Goal: Task Accomplishment & Management: Manage account settings

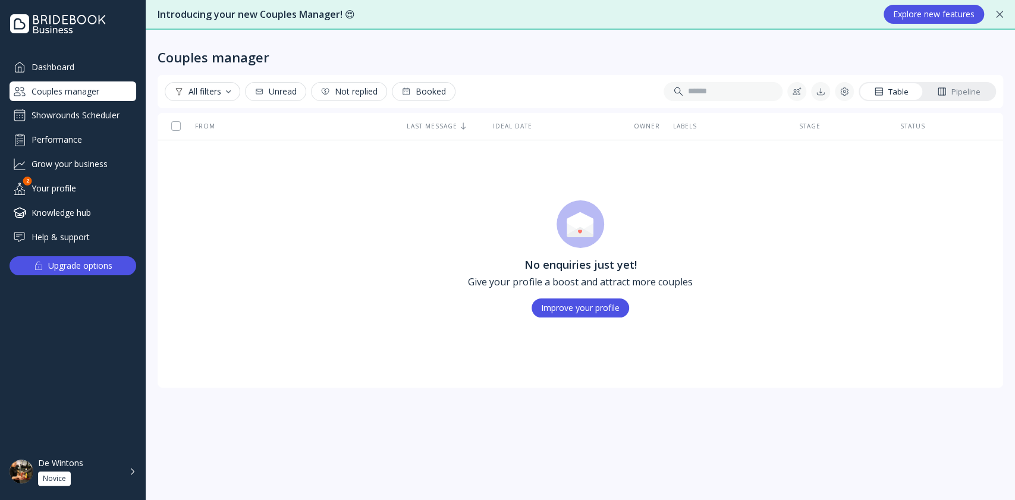
click at [103, 109] on div "Showrounds Scheduler" at bounding box center [73, 115] width 127 height 19
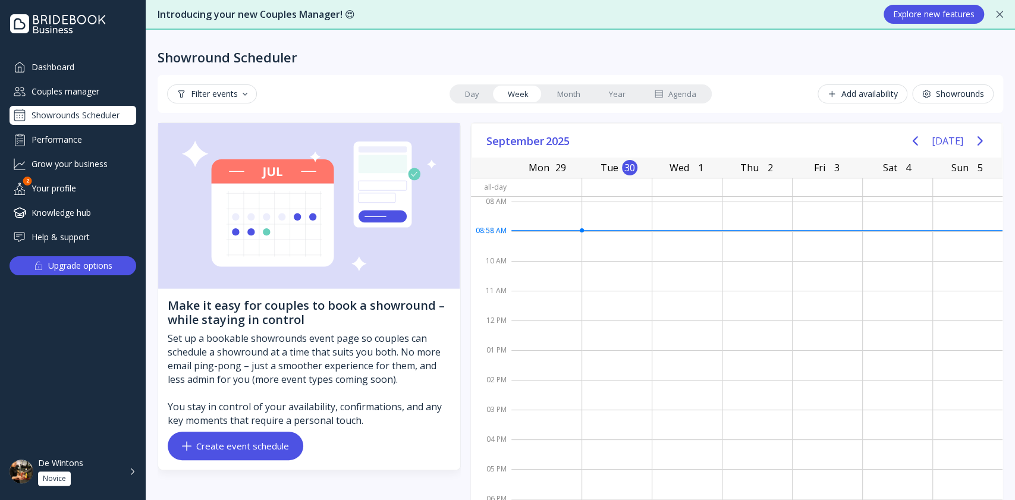
click at [84, 476] on div "De Wintons Novice" at bounding box center [80, 472] width 84 height 28
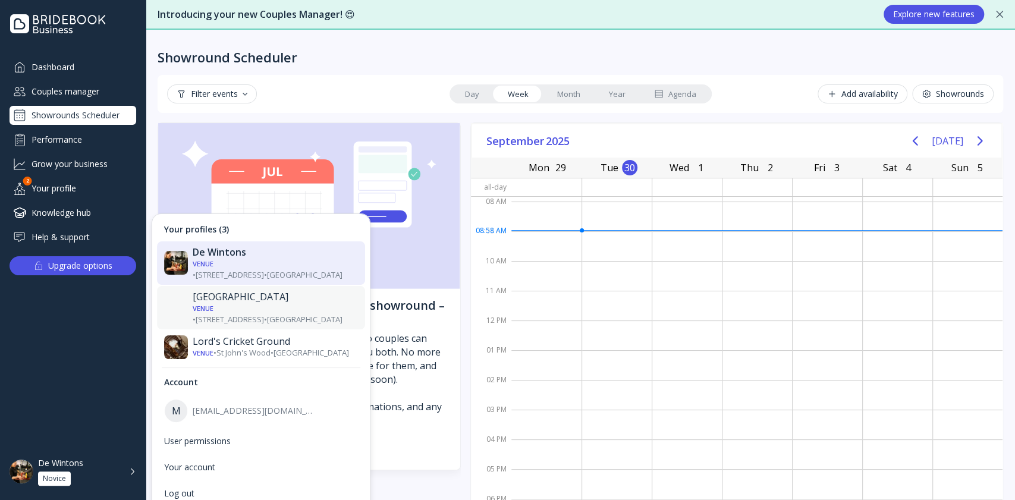
click at [262, 292] on div "[GEOGRAPHIC_DATA]" at bounding box center [275, 297] width 165 height 12
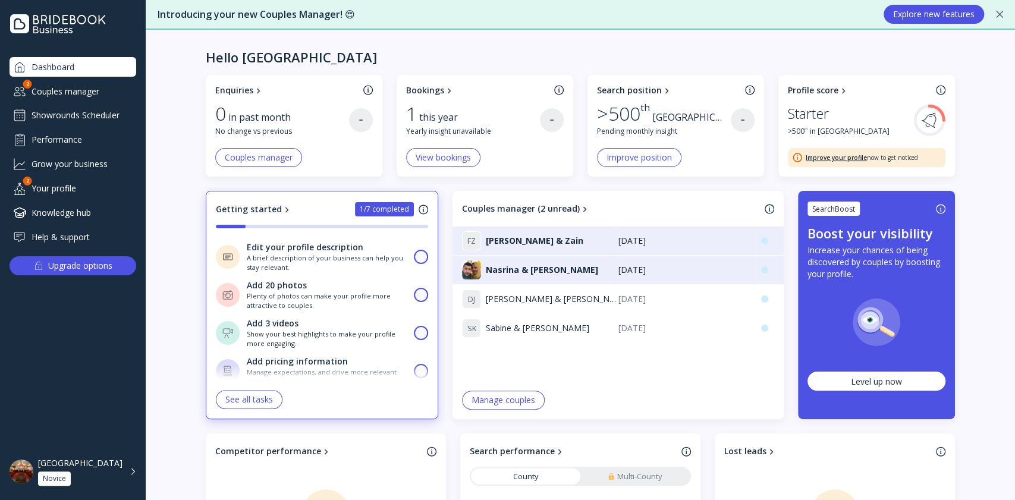
click at [99, 124] on div "Showrounds Scheduler" at bounding box center [73, 115] width 127 height 19
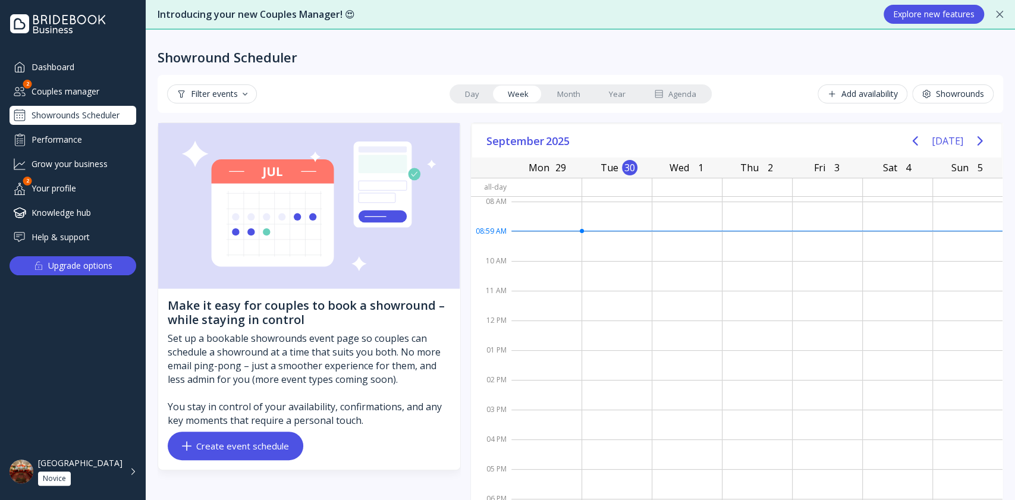
click at [90, 84] on div "Couples manager" at bounding box center [73, 91] width 127 height 20
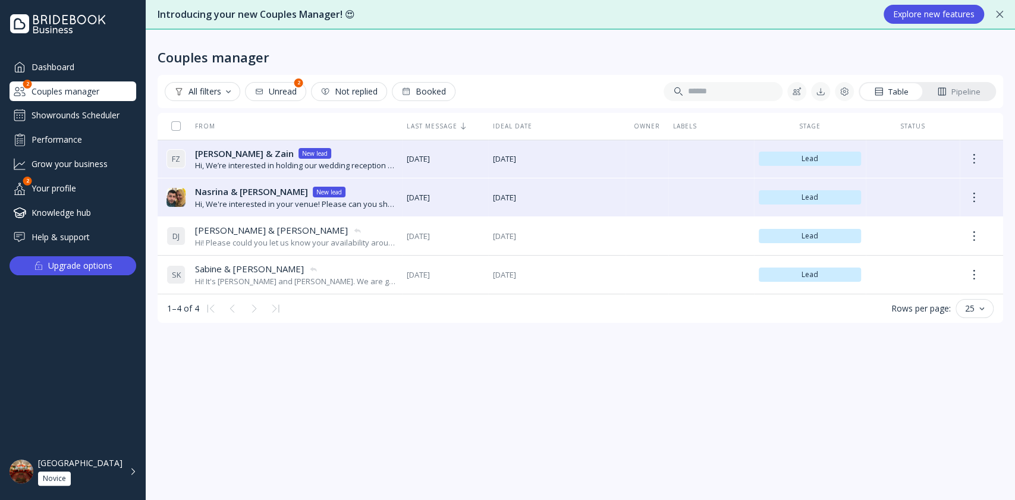
click at [96, 483] on div "London Art House Novice" at bounding box center [80, 472] width 84 height 28
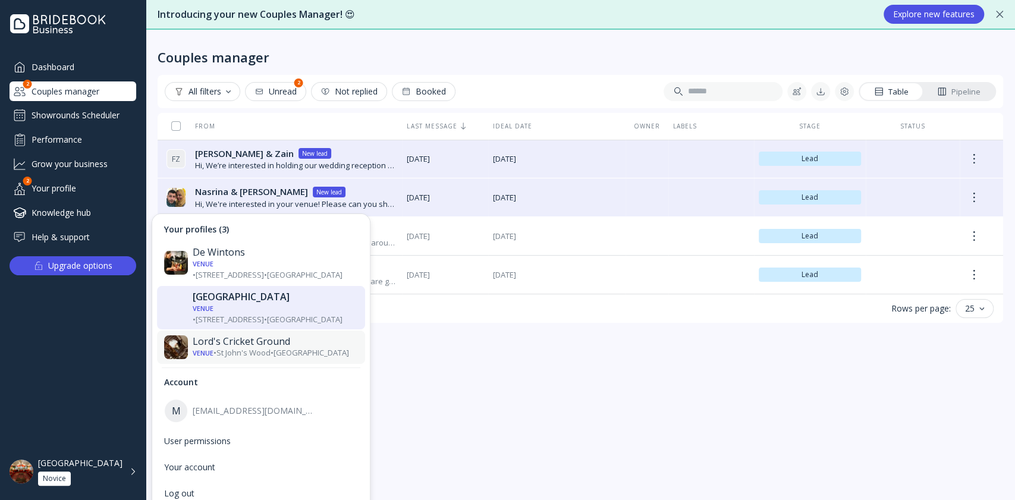
click at [229, 348] on div "Venue • St John's Wood • London" at bounding box center [275, 353] width 165 height 11
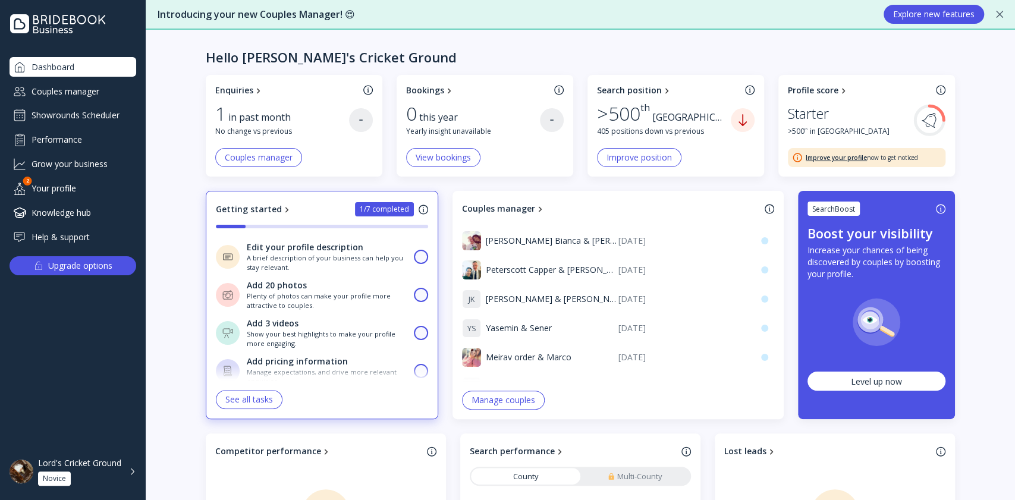
click at [99, 112] on div "Showrounds Scheduler" at bounding box center [73, 115] width 127 height 19
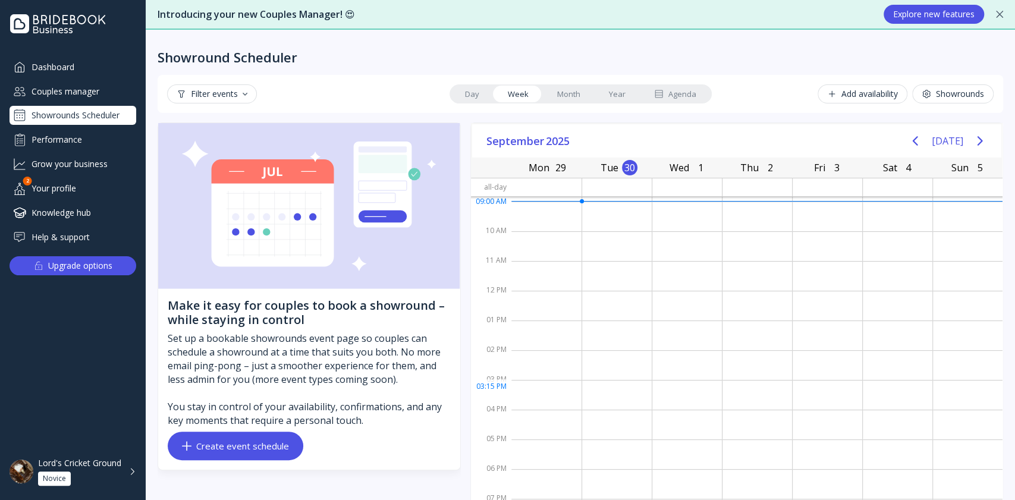
scroll to position [46, 0]
click at [110, 96] on div "Couples manager" at bounding box center [73, 91] width 127 height 20
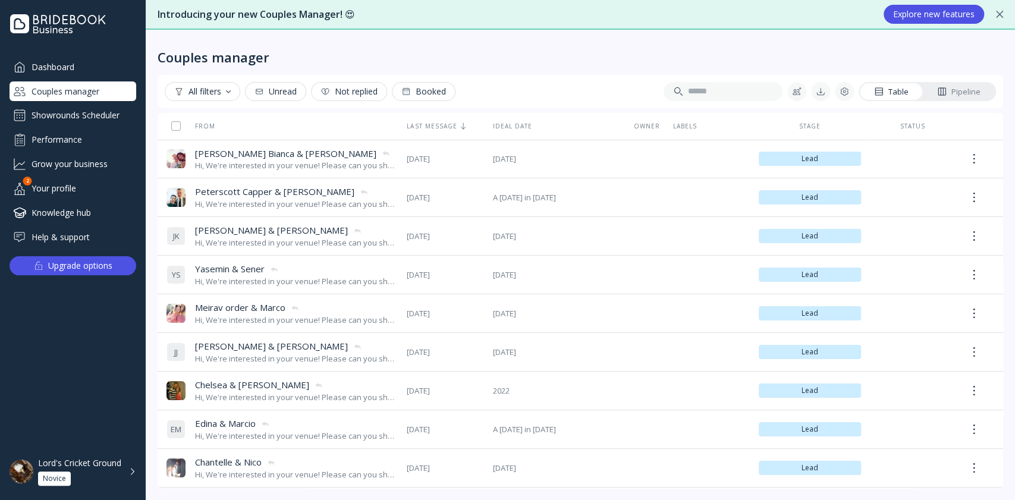
click at [7, 401] on div "Dashboard Couples manager Showrounds Scheduler Performance Grow your business Y…" at bounding box center [73, 242] width 146 height 371
click at [98, 465] on div "Lord's Cricket Ground" at bounding box center [79, 463] width 83 height 11
click at [7, 309] on div "Dashboard Couples manager Showrounds Scheduler Performance Grow your business Y…" at bounding box center [73, 242] width 146 height 371
click at [125, 475] on div "Lord's Cricket Ground Novice" at bounding box center [87, 472] width 98 height 28
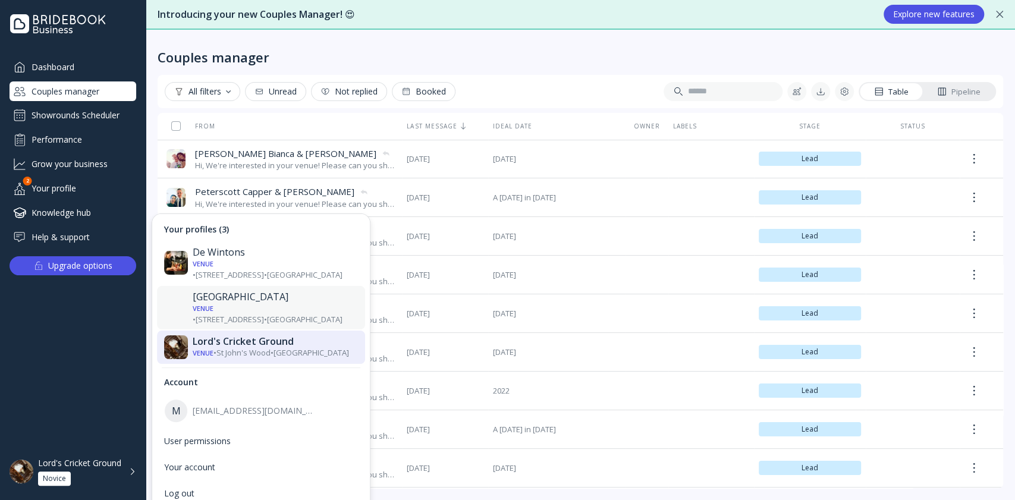
click at [248, 291] on div "[GEOGRAPHIC_DATA]" at bounding box center [275, 297] width 165 height 12
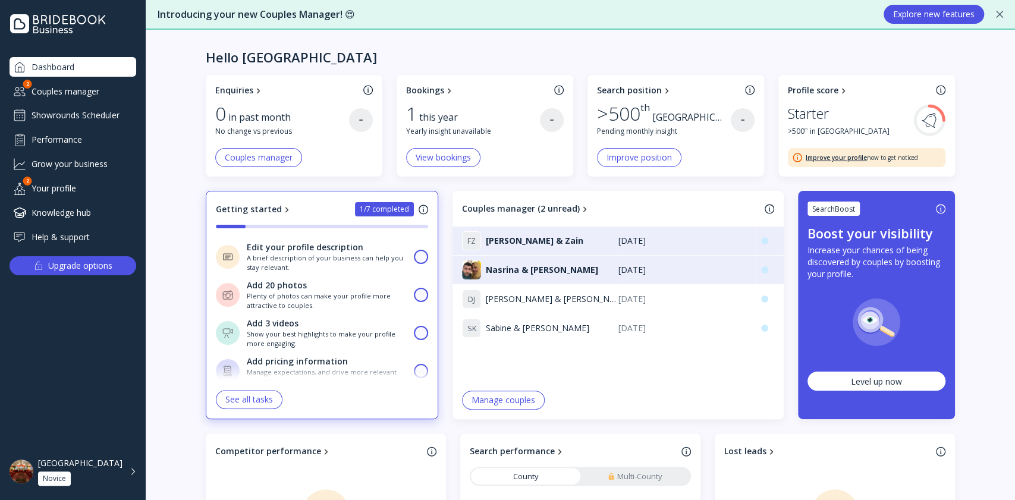
click at [111, 94] on div "Couples manager" at bounding box center [73, 91] width 127 height 20
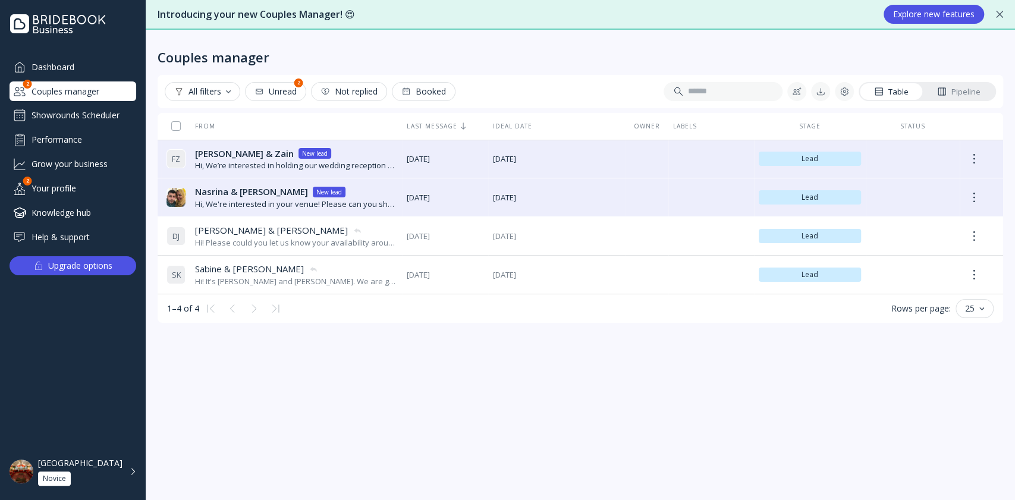
click at [107, 471] on div "London Art House Novice" at bounding box center [80, 472] width 84 height 28
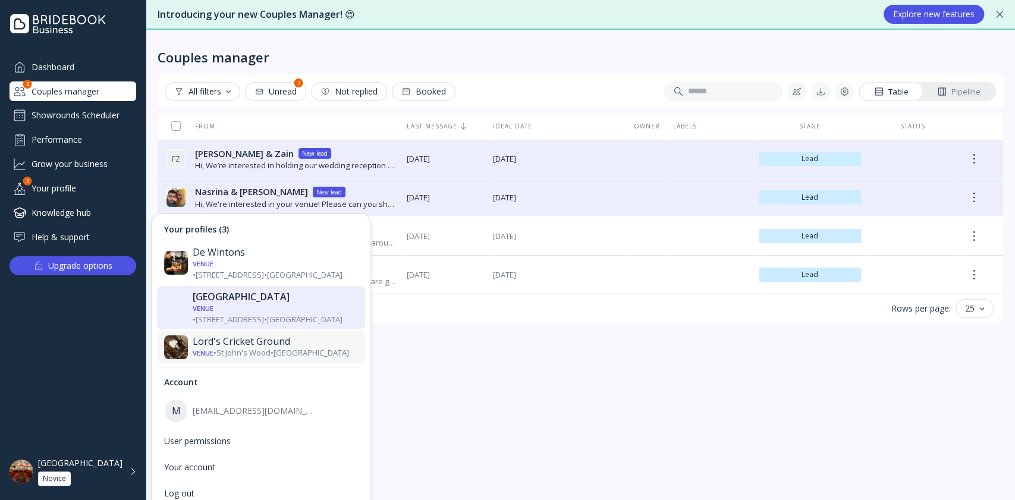
click at [270, 339] on div "Lord's Cricket Ground Venue • St John's Wood • London" at bounding box center [261, 346] width 208 height 33
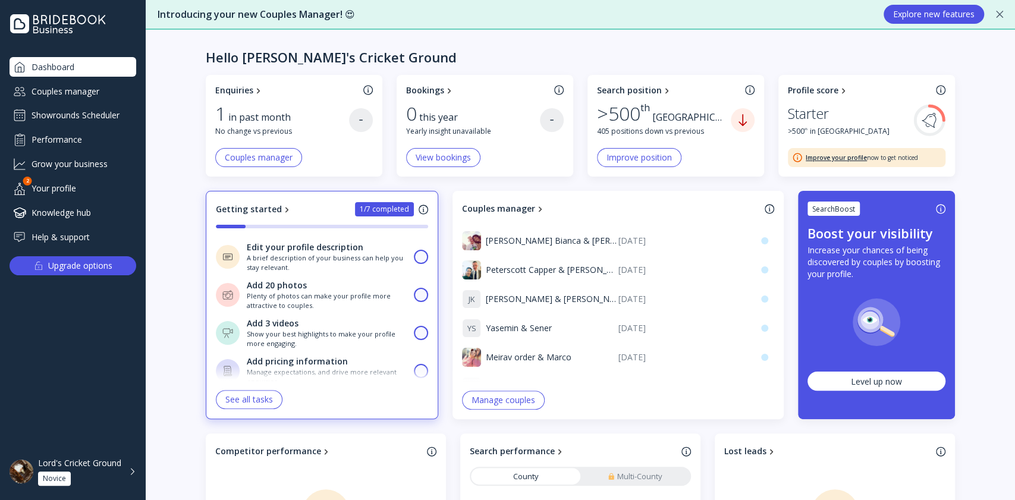
click at [58, 108] on div "Showrounds Scheduler" at bounding box center [73, 115] width 127 height 19
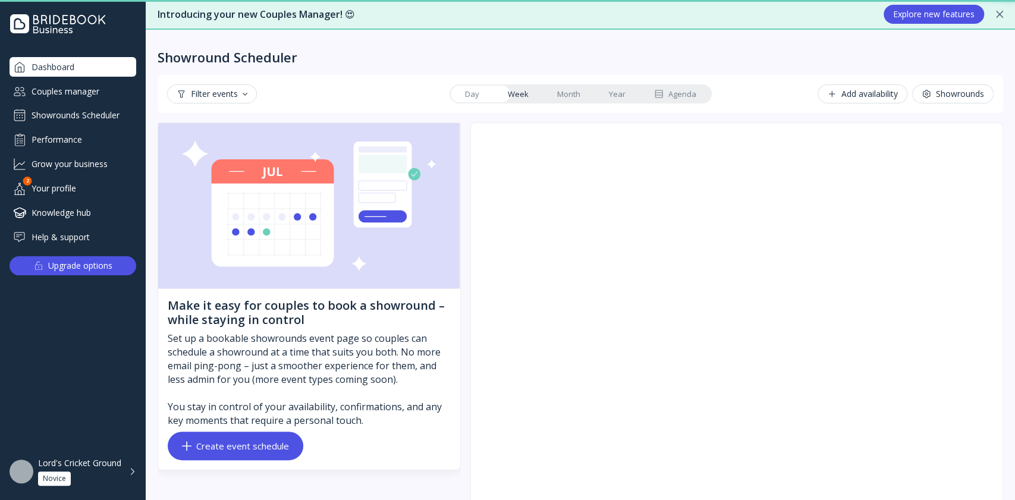
scroll to position [30, 0]
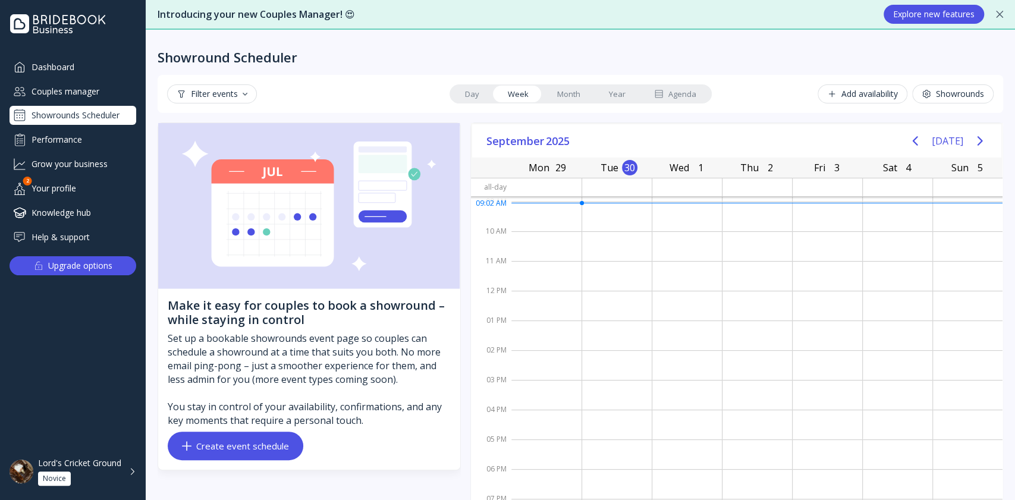
click at [94, 474] on div "Lord's Cricket Ground Novice" at bounding box center [80, 472] width 84 height 28
click at [426, 466] on div "Make it easy for couples to book a showround – while staying in control Set up …" at bounding box center [309, 379] width 302 height 181
click at [271, 451] on div "Create event schedule" at bounding box center [235, 446] width 107 height 10
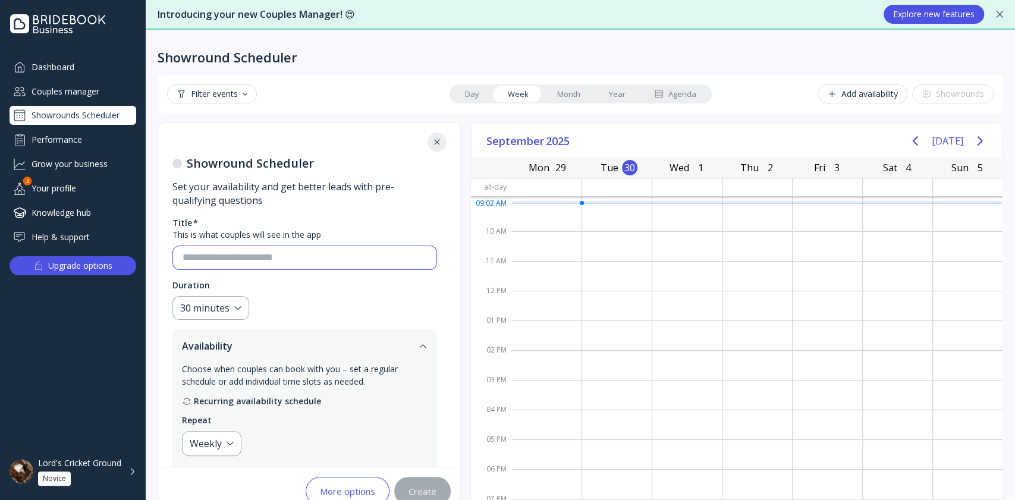
click at [333, 253] on input at bounding box center [304, 258] width 244 height 14
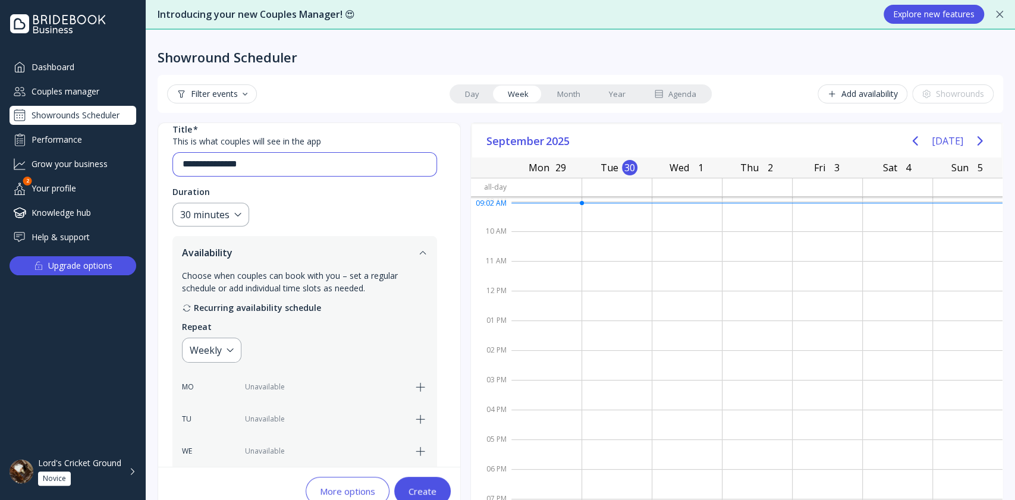
scroll to position [94, 0]
type input "**********"
click at [215, 212] on div "30 minutes" at bounding box center [204, 214] width 49 height 14
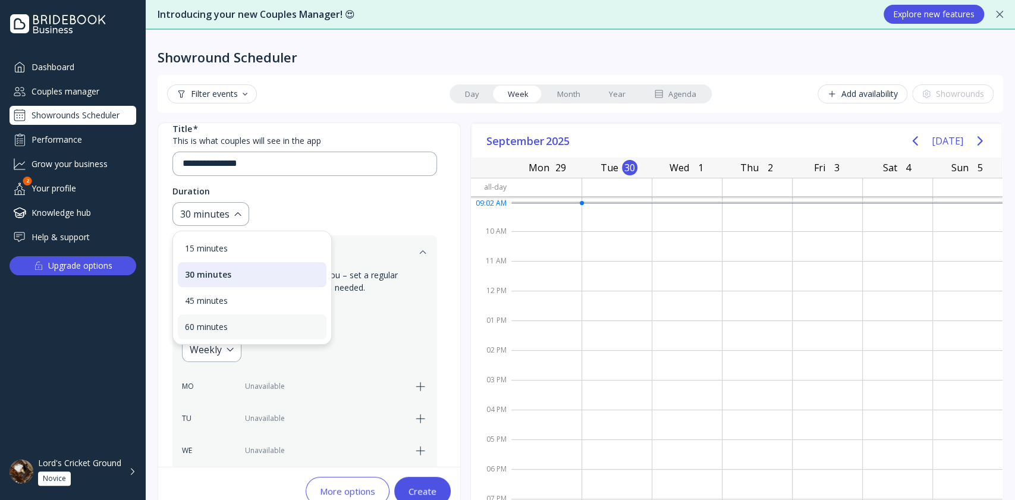
click at [253, 323] on div "60 minutes" at bounding box center [252, 327] width 134 height 11
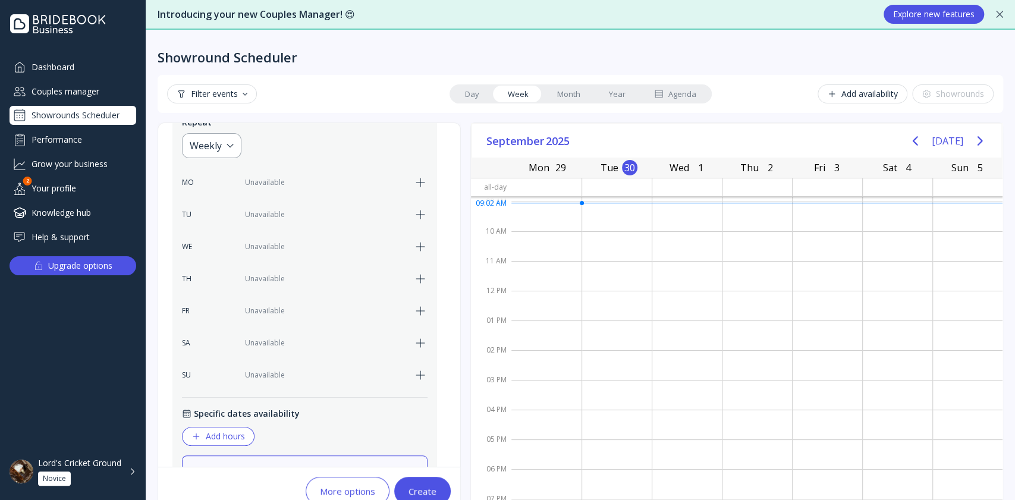
scroll to position [298, 0]
click at [413, 212] on icon "button" at bounding box center [420, 214] width 14 height 14
click at [330, 215] on div "4:00 pm" at bounding box center [331, 214] width 34 height 14
click at [830, 40] on div "Showround Scheduler" at bounding box center [579, 48] width 845 height 36
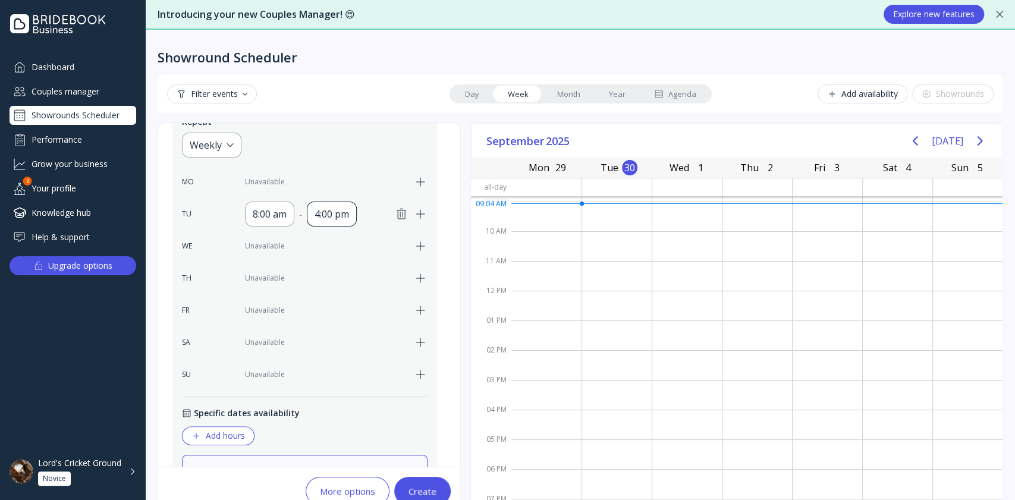
click at [333, 209] on div "4:00 pm" at bounding box center [331, 214] width 34 height 14
click at [346, 247] on div "11:00 pm" at bounding box center [342, 248] width 45 height 11
click at [341, 207] on div "11:00 pm" at bounding box center [334, 214] width 40 height 14
click at [872, 436] on div at bounding box center [897, 424] width 70 height 30
click at [326, 225] on div "MO Unavailable TU 8:00 am - 11:00 pm WE Unavailable TH Unavailable FR Unavailab…" at bounding box center [304, 278] width 245 height 218
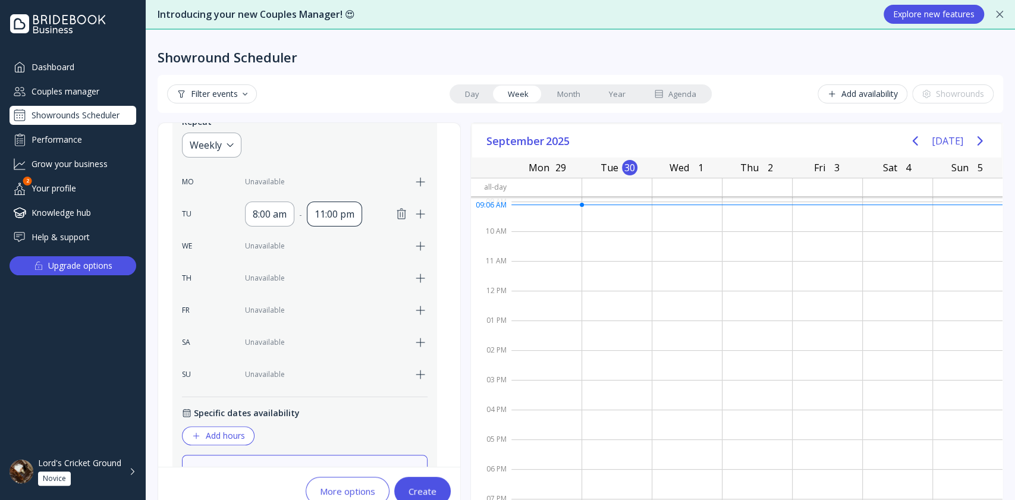
click at [339, 210] on div "11:00 pm" at bounding box center [334, 214] width 40 height 14
click at [815, 74] on div "**********" at bounding box center [580, 265] width 869 height 470
click at [332, 207] on div "11:00 pm" at bounding box center [334, 214] width 40 height 14
click at [340, 349] on div "10:00 am" at bounding box center [342, 349] width 45 height 11
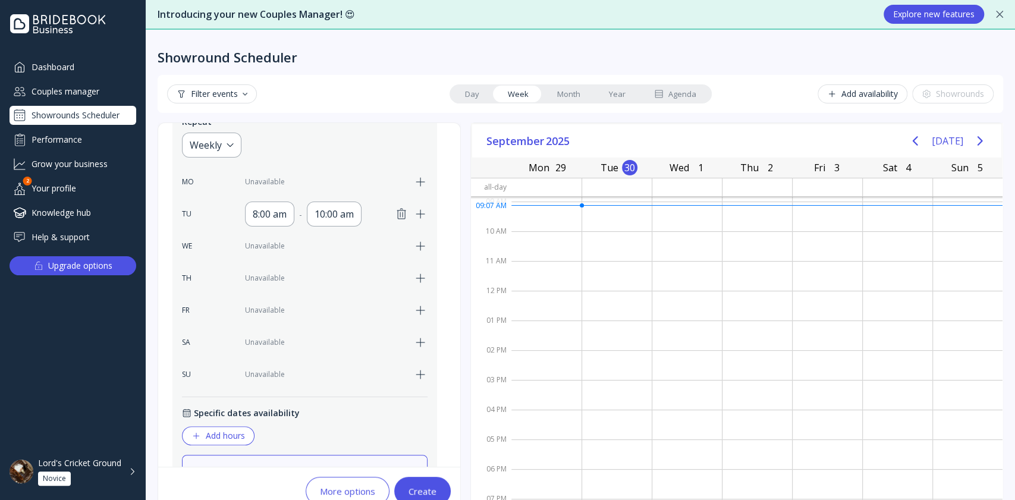
click at [423, 209] on icon "button" at bounding box center [420, 214] width 14 height 14
click at [275, 247] on div "10:00 am" at bounding box center [272, 246] width 39 height 14
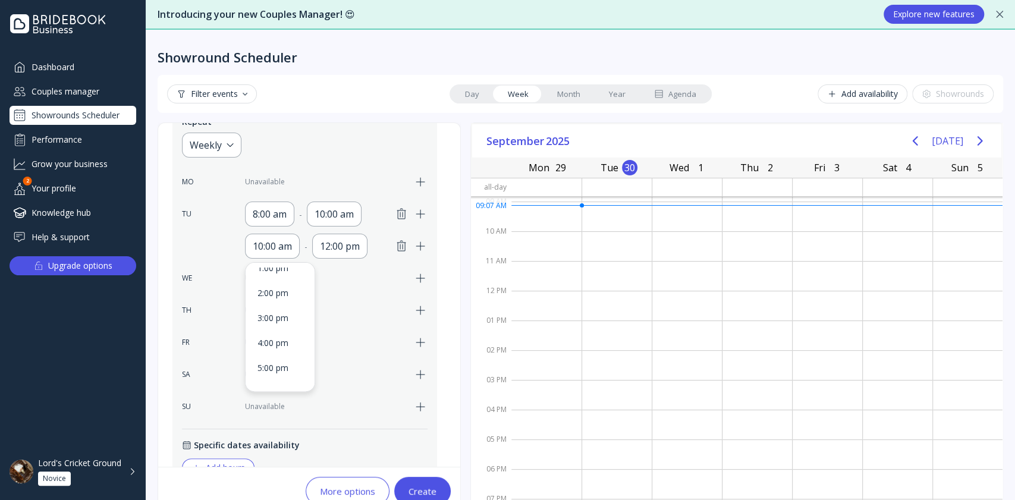
scroll to position [361, 0]
click at [270, 287] on div "2:00 pm" at bounding box center [279, 293] width 59 height 25
click at [327, 244] on div "12:00 pm" at bounding box center [335, 246] width 40 height 14
click at [339, 316] on div "2:00 pm" at bounding box center [342, 327] width 59 height 25
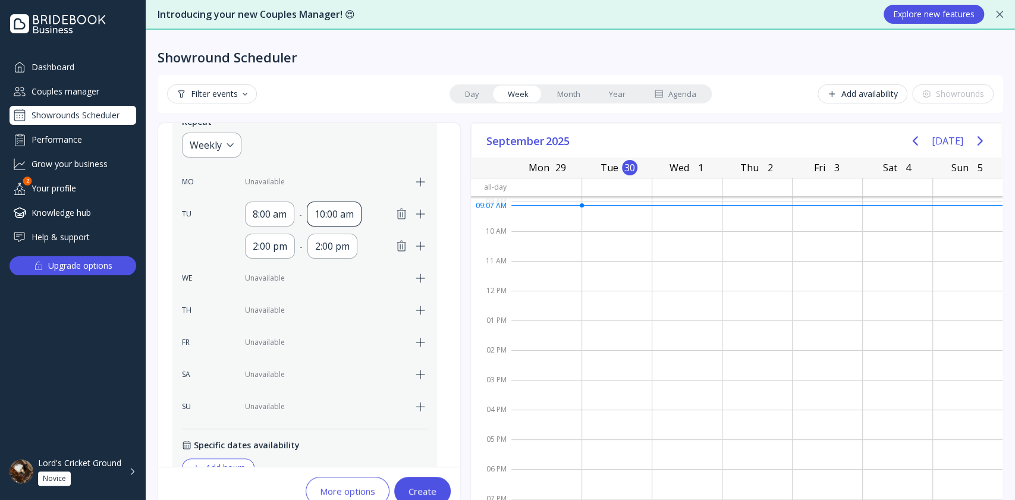
click at [340, 209] on div "10:00 am" at bounding box center [333, 214] width 39 height 14
click at [813, 401] on div at bounding box center [827, 395] width 70 height 30
click at [827, 133] on div "September 2025 Today" at bounding box center [736, 141] width 529 height 34
click at [319, 241] on div "2:00 pm" at bounding box center [332, 246] width 34 height 14
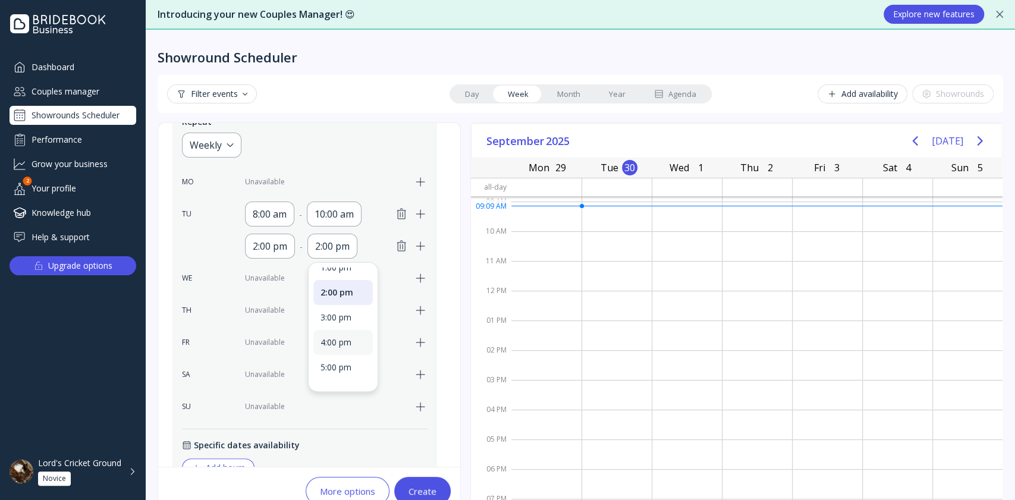
click at [341, 341] on div "4:00 pm" at bounding box center [342, 342] width 45 height 11
click at [420, 276] on icon "button" at bounding box center [420, 278] width 14 height 14
click at [270, 279] on div "8:00 am" at bounding box center [270, 278] width 34 height 14
click at [275, 308] on div "5:00 pm" at bounding box center [279, 310] width 45 height 11
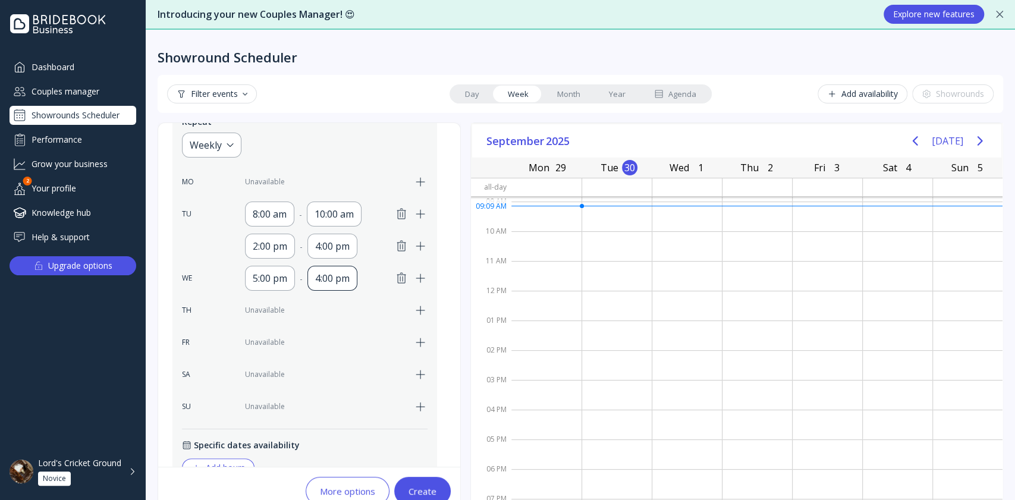
click at [341, 272] on div "4:00 pm" at bounding box center [332, 278] width 34 height 14
click at [342, 320] on div "7:00 pm" at bounding box center [342, 330] width 59 height 25
click at [5, 316] on div "Dashboard Couples manager Showrounds Scheduler Performance Grow your business Y…" at bounding box center [73, 242] width 146 height 371
click at [417, 307] on icon "button" at bounding box center [420, 310] width 14 height 14
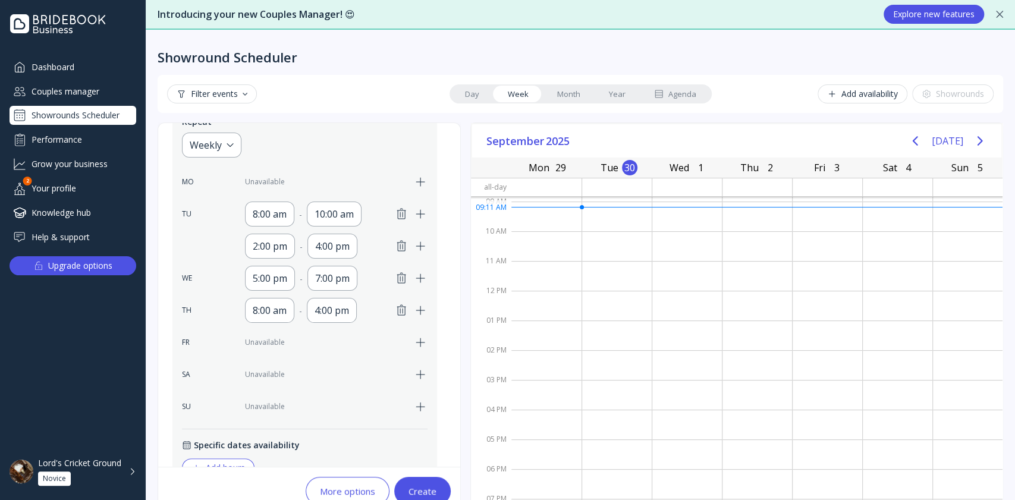
click at [417, 372] on icon "button" at bounding box center [420, 374] width 8 height 8
click at [260, 373] on div "8:00 am" at bounding box center [270, 374] width 34 height 14
click at [278, 253] on div "9:00 am" at bounding box center [279, 249] width 45 height 11
click at [320, 379] on div "4:00 pm" at bounding box center [332, 374] width 50 height 25
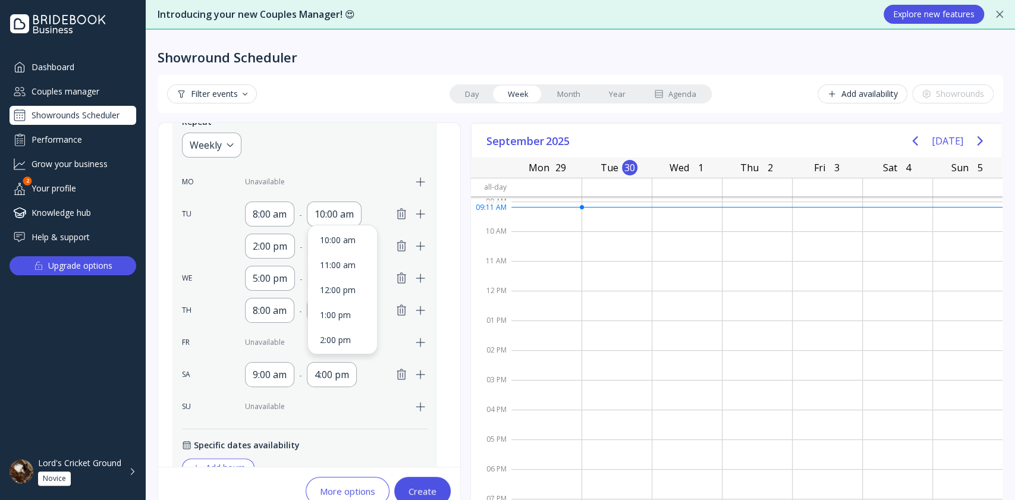
scroll to position [278, 0]
click at [336, 281] on div "12:00 pm" at bounding box center [342, 288] width 59 height 25
click at [336, 378] on div "12:00 pm" at bounding box center [334, 374] width 40 height 14
click at [333, 298] on div "1:00 pm" at bounding box center [342, 303] width 45 height 11
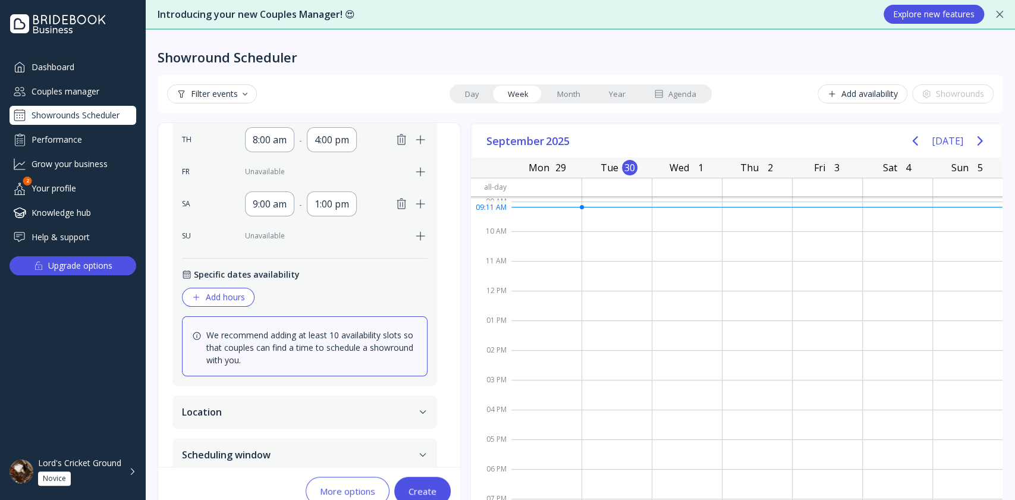
scroll to position [480, 0]
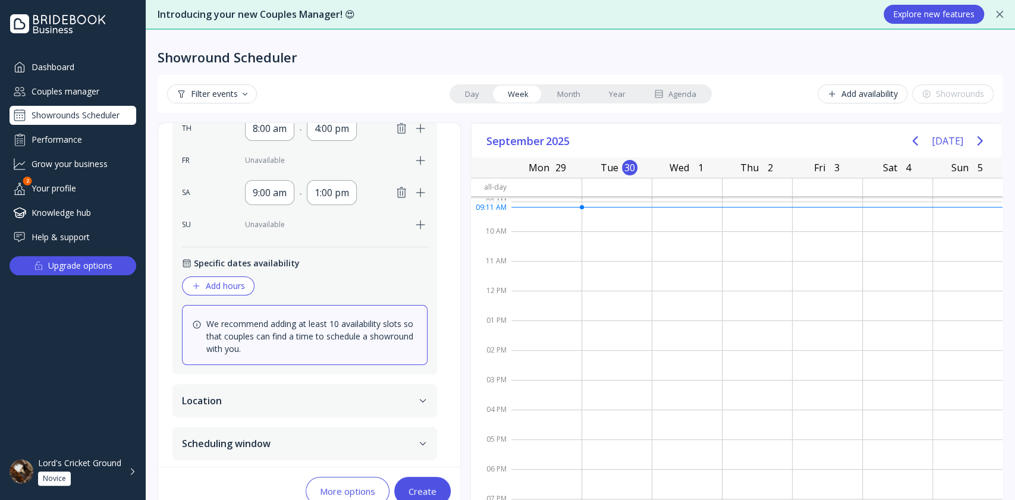
click at [330, 400] on button "Location" at bounding box center [304, 400] width 264 height 33
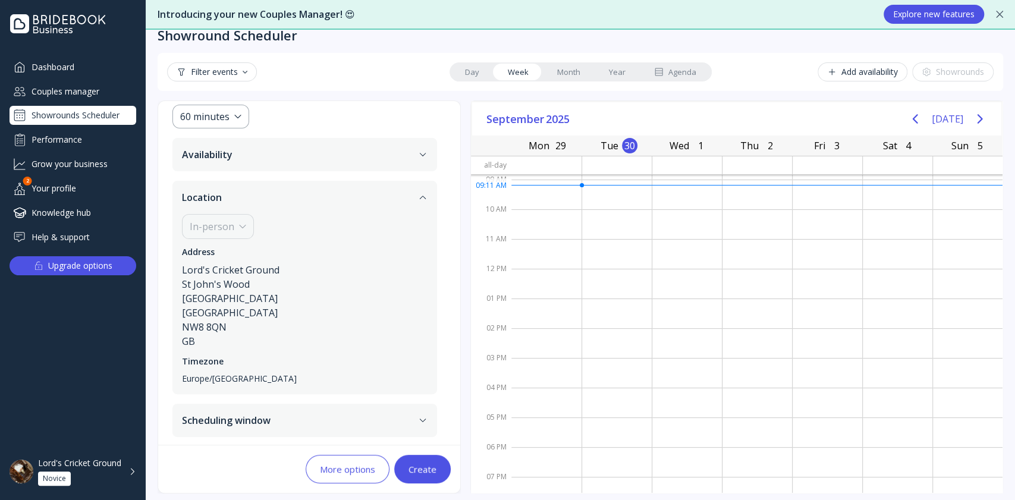
scroll to position [27, 0]
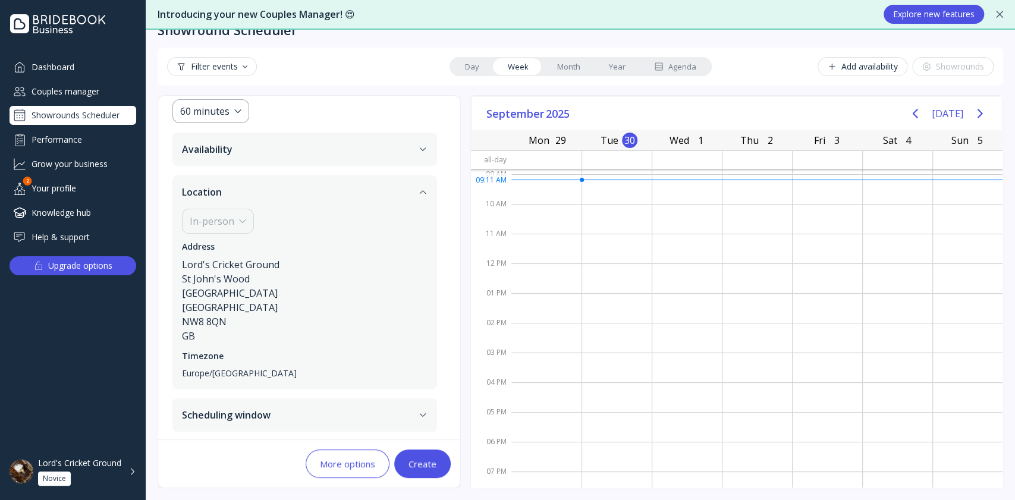
click at [331, 407] on button "Scheduling window" at bounding box center [304, 414] width 264 height 33
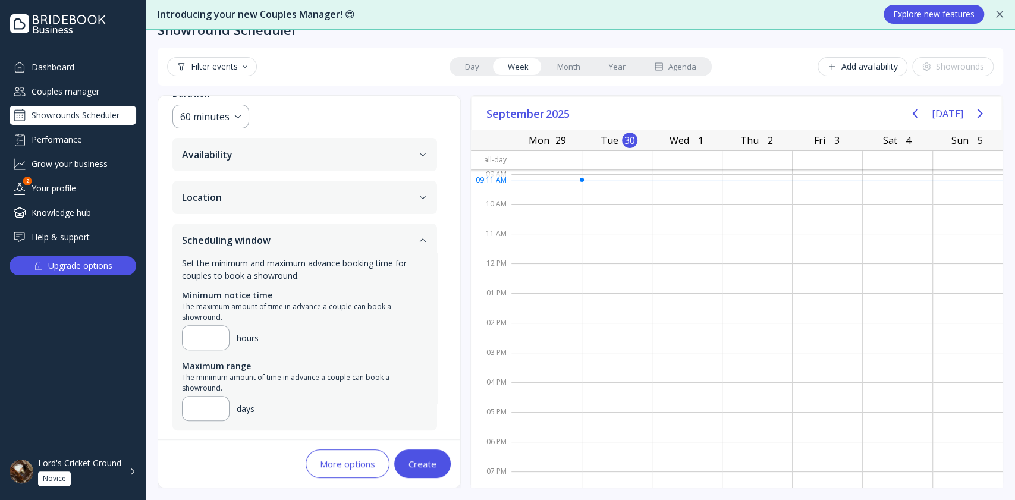
scroll to position [162, 0]
click at [343, 461] on div "More options" at bounding box center [347, 464] width 55 height 10
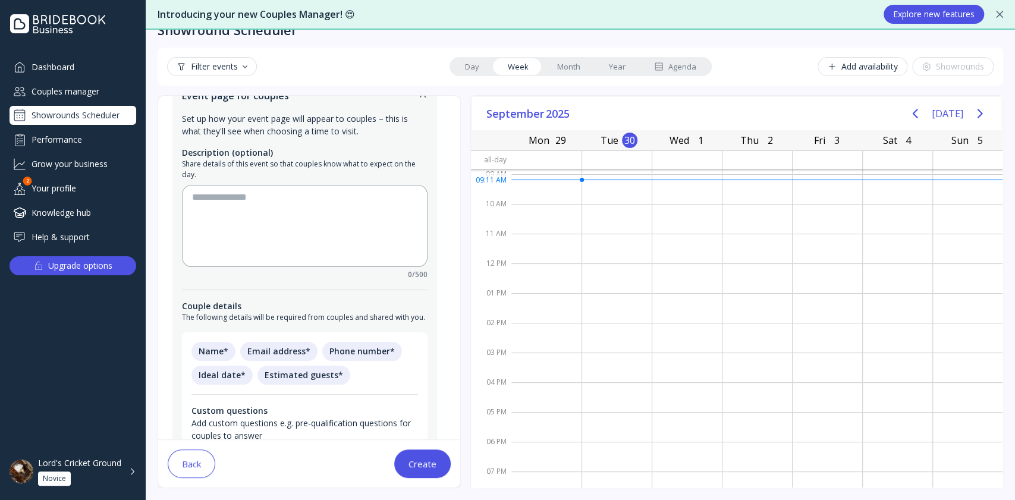
scroll to position [74, 0]
click at [223, 204] on textarea at bounding box center [304, 226] width 225 height 71
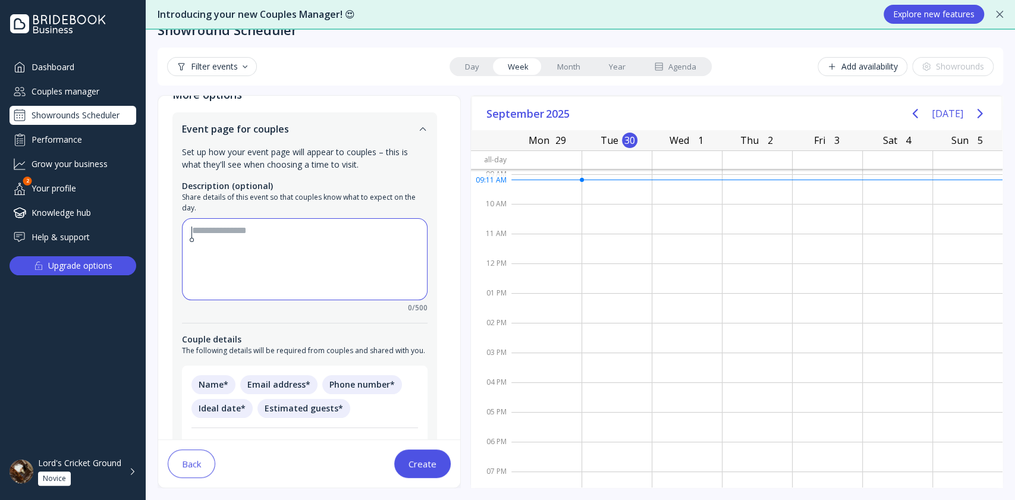
scroll to position [37, 0]
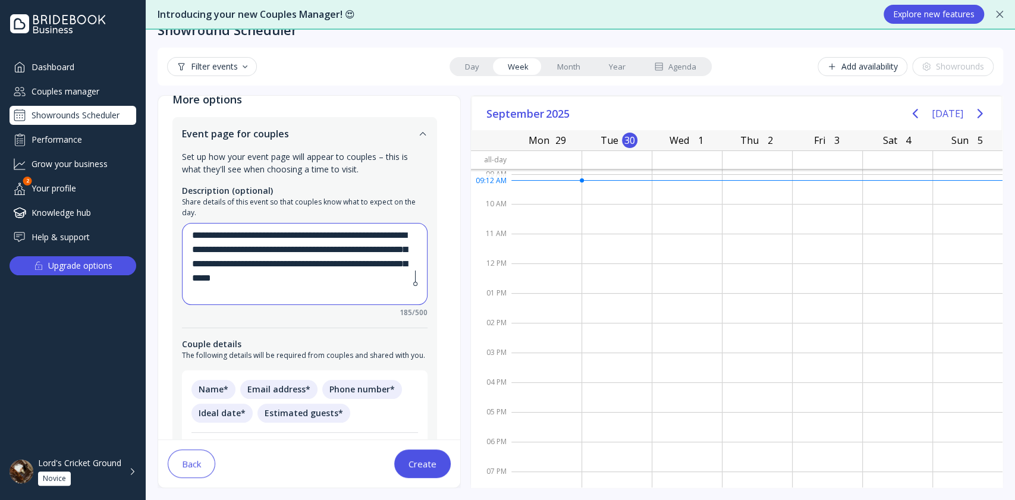
click at [202, 265] on textarea "**********" at bounding box center [303, 263] width 223 height 71
click at [339, 262] on textarea "**********" at bounding box center [303, 263] width 223 height 71
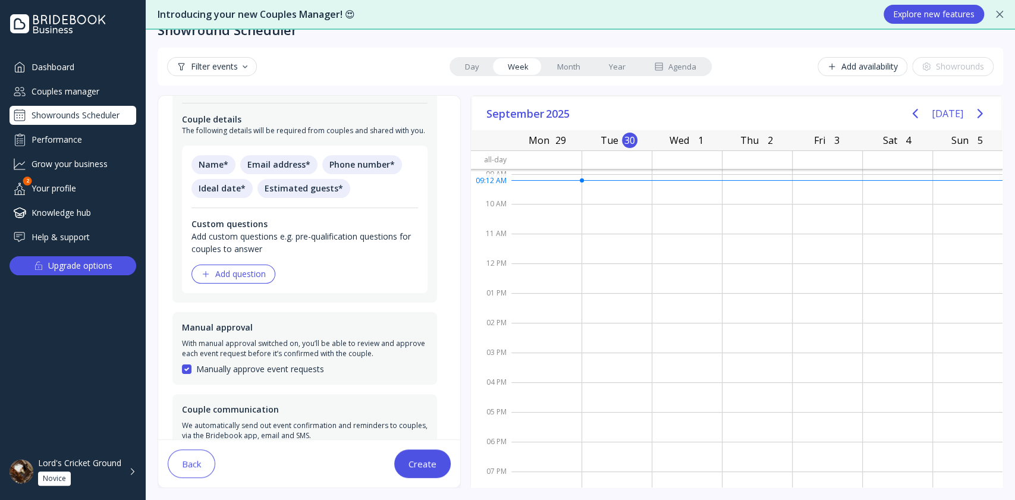
scroll to position [281, 0]
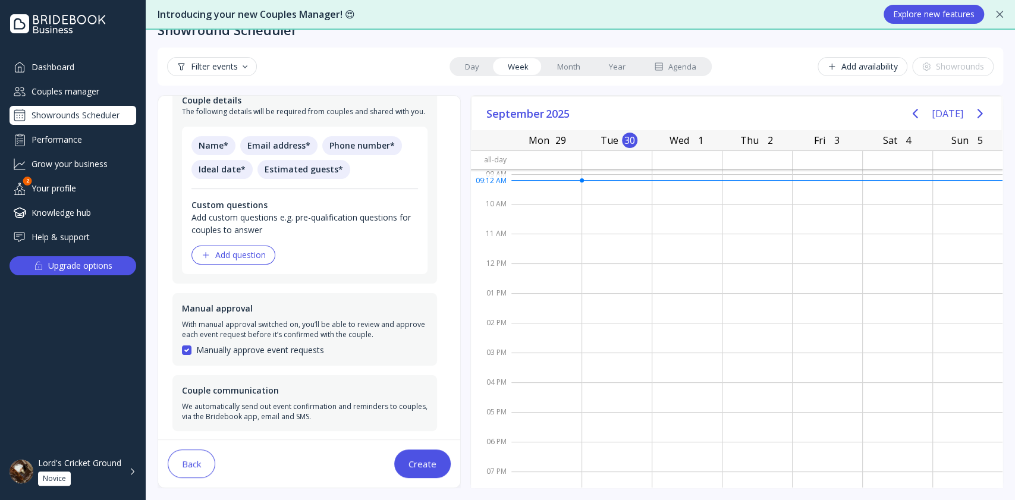
type textarea "**********"
click at [241, 258] on div "Add question" at bounding box center [233, 255] width 65 height 10
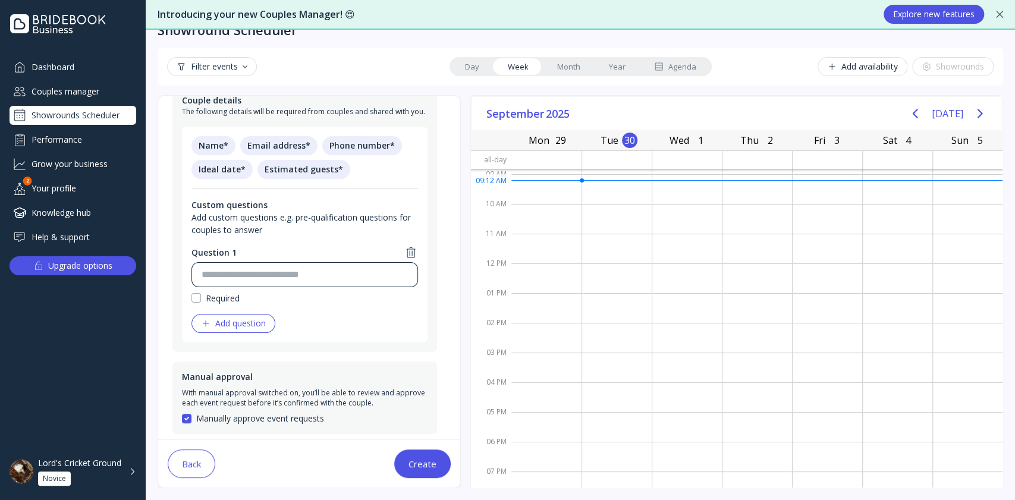
click at [251, 271] on input at bounding box center [304, 274] width 206 height 14
click at [250, 277] on input "**********" at bounding box center [304, 274] width 206 height 14
click at [348, 269] on input "**********" at bounding box center [304, 274] width 206 height 14
click at [390, 281] on input "**********" at bounding box center [303, 274] width 204 height 14
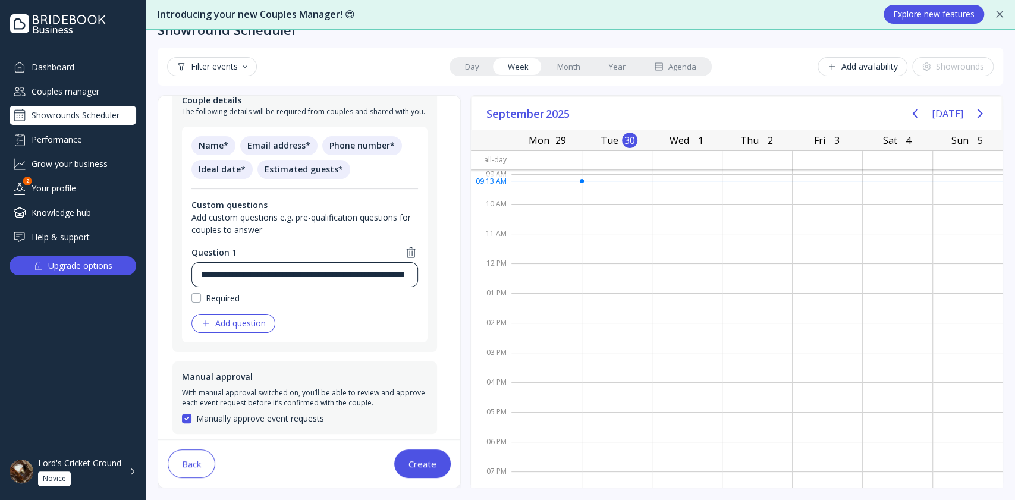
click at [398, 272] on input "**********" at bounding box center [303, 274] width 204 height 14
type input "**********"
click at [221, 315] on button "Add question" at bounding box center [233, 323] width 84 height 19
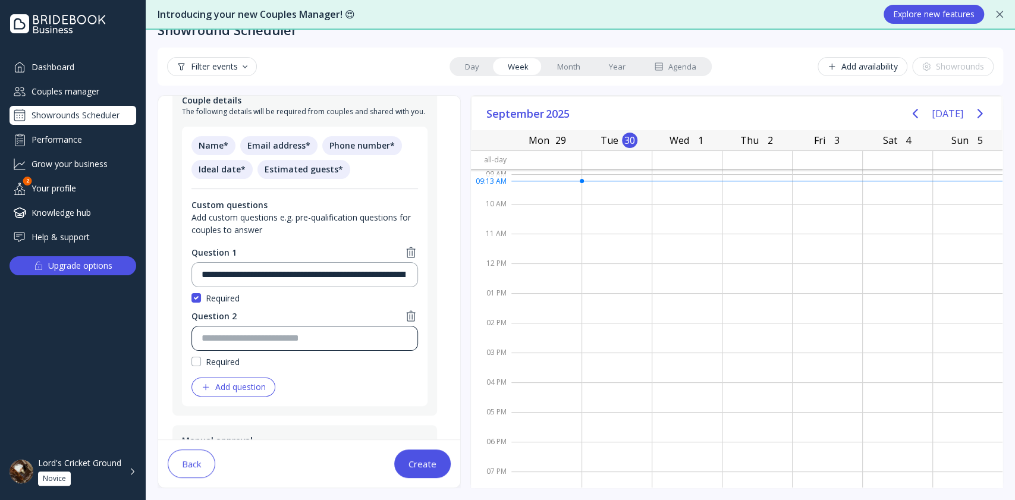
click at [267, 338] on input at bounding box center [304, 338] width 206 height 14
type input "**********"
click at [238, 389] on div "Add question" at bounding box center [233, 387] width 65 height 10
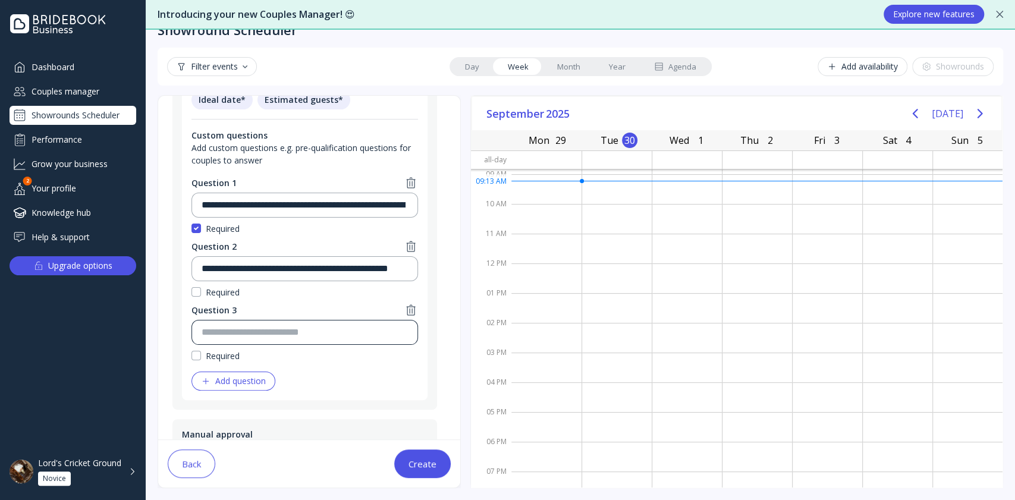
scroll to position [361, 0]
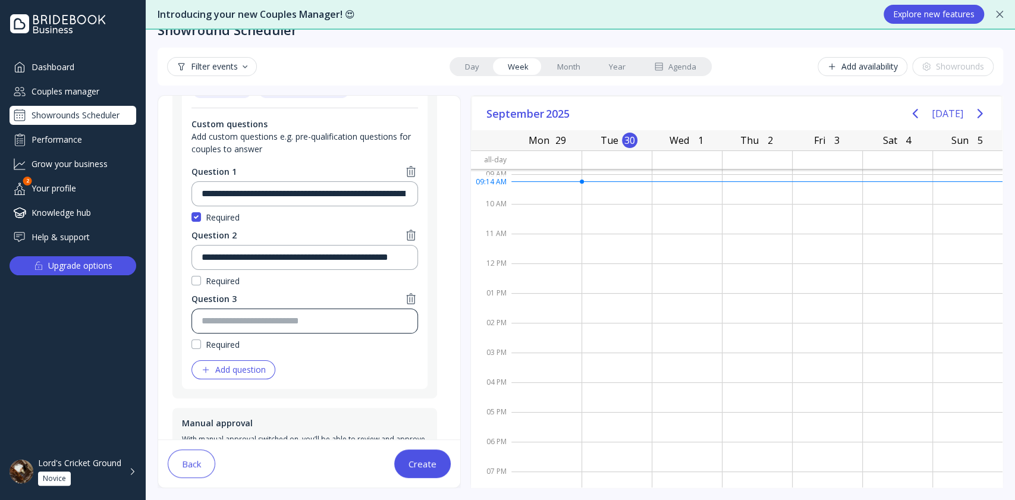
click at [295, 316] on input at bounding box center [304, 321] width 206 height 14
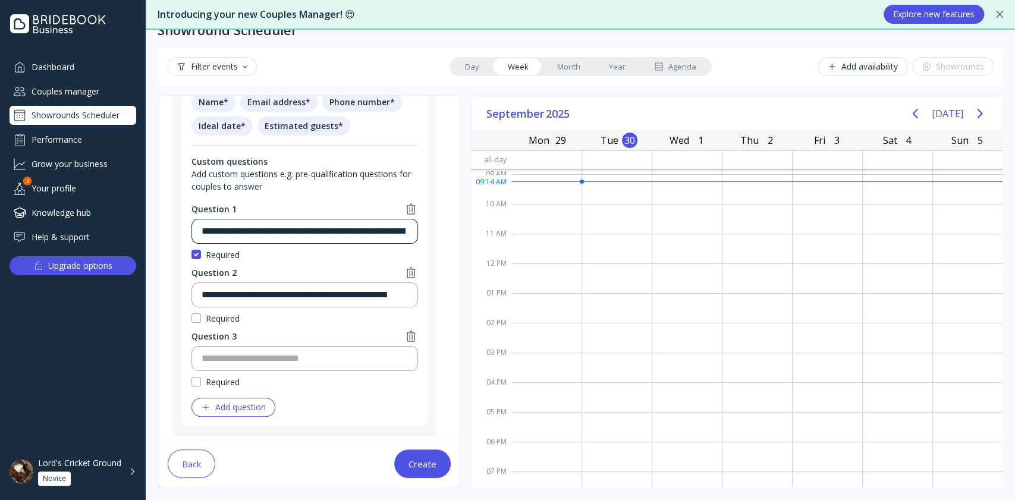
scroll to position [326, 0]
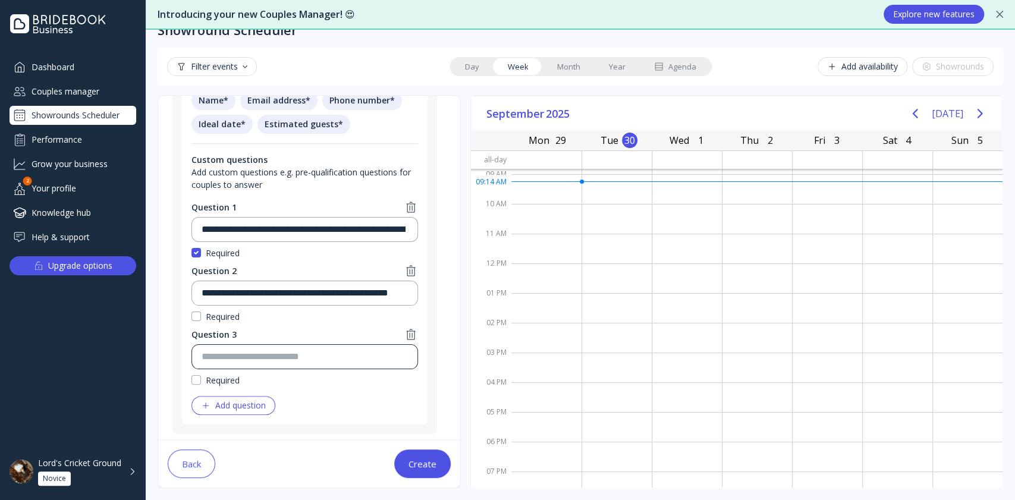
click at [288, 352] on input at bounding box center [304, 356] width 206 height 14
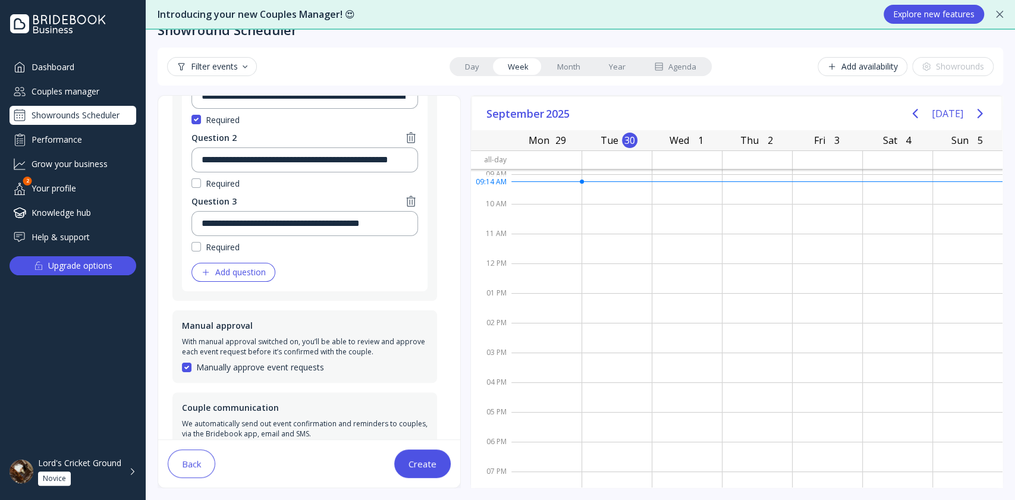
scroll to position [475, 0]
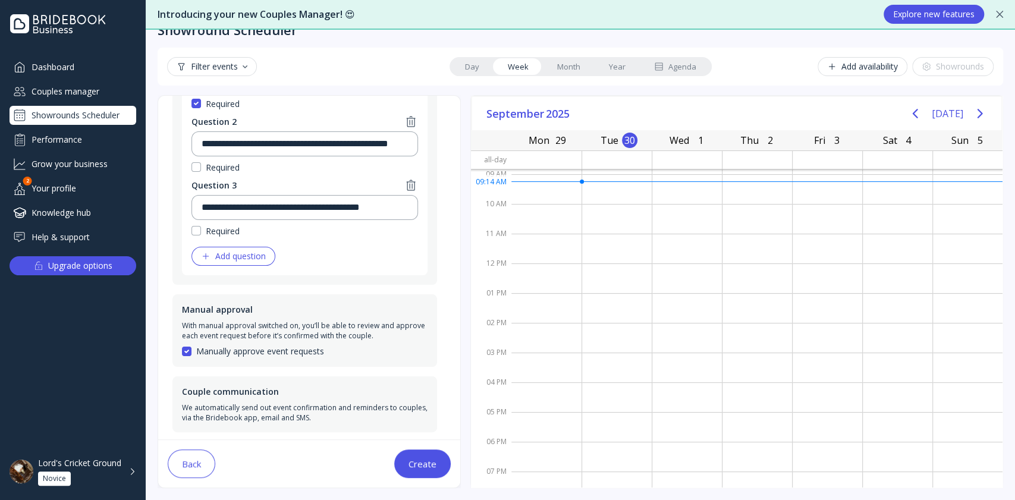
type input "**********"
click at [424, 468] on div "Create" at bounding box center [422, 464] width 28 height 10
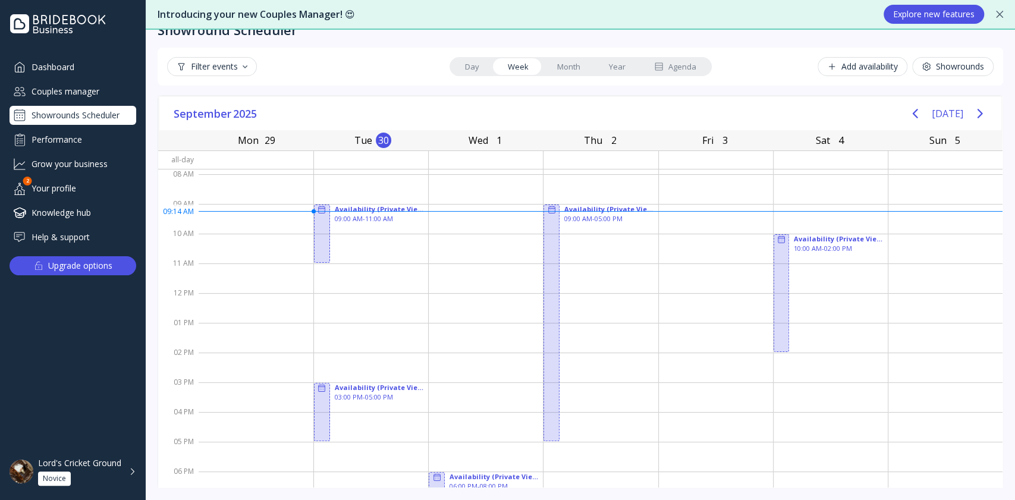
click at [555, 65] on link "Month" at bounding box center [569, 66] width 52 height 17
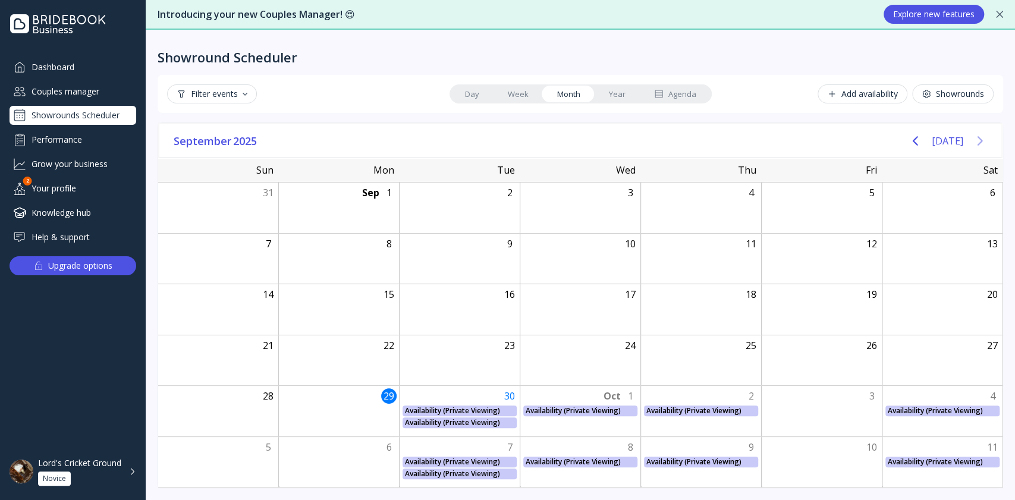
click at [981, 136] on icon "Next page" at bounding box center [979, 141] width 14 height 14
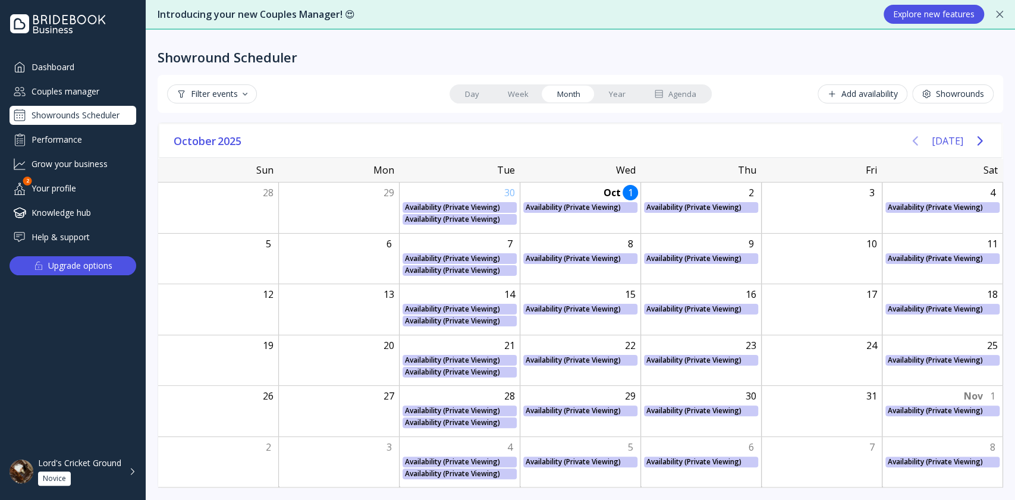
click at [920, 134] on icon "Previous page" at bounding box center [915, 141] width 14 height 14
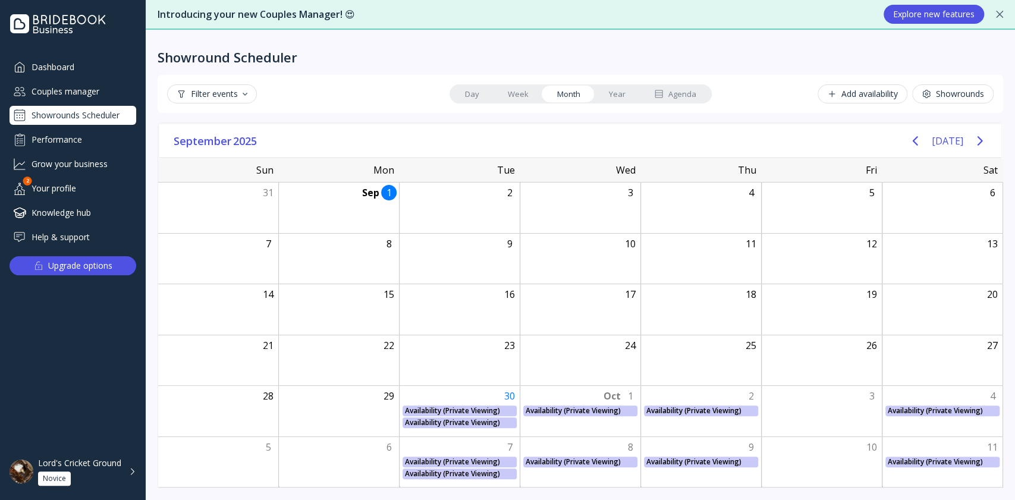
click at [684, 94] on div "Agenda" at bounding box center [675, 94] width 42 height 11
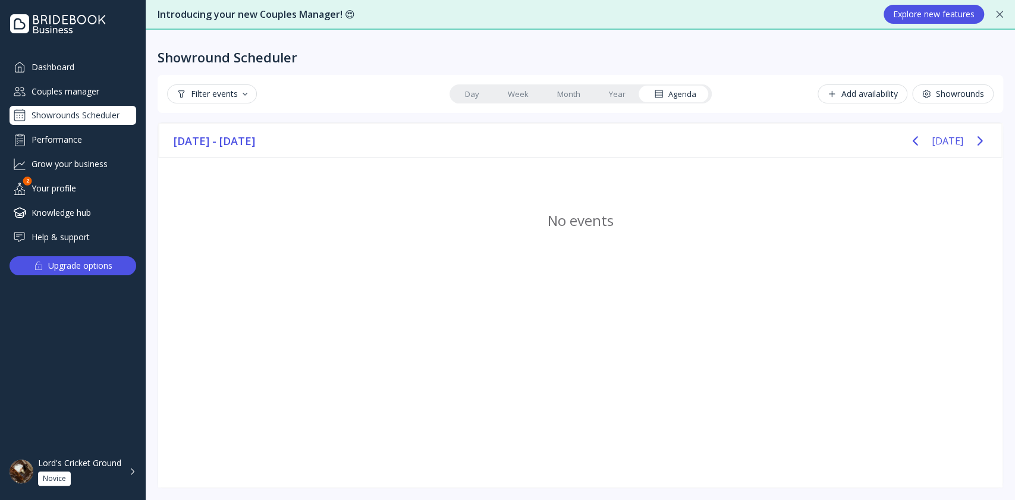
click at [469, 91] on link "Day" at bounding box center [472, 94] width 43 height 17
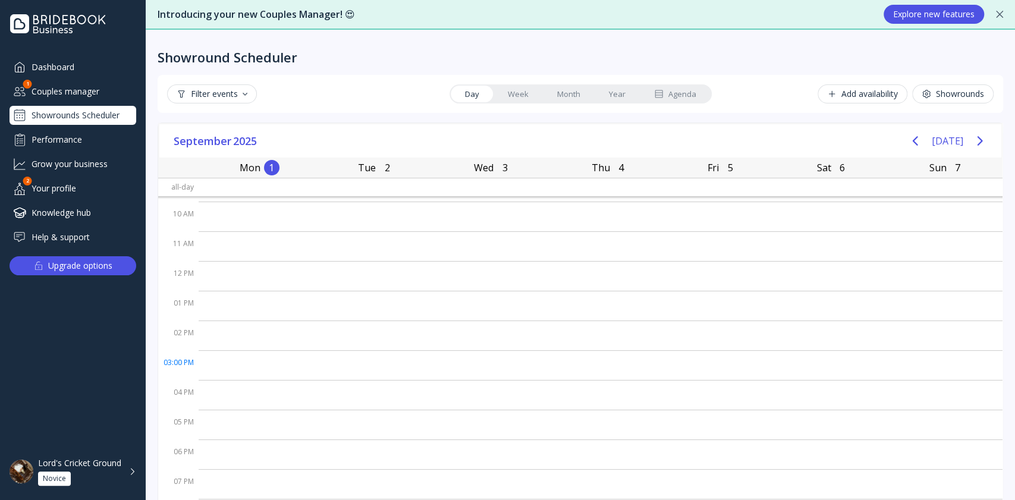
scroll to position [46, 0]
click at [506, 81] on div "Filter events Day Week Month Year Agenda Add availability Showrounds" at bounding box center [579, 94] width 845 height 38
click at [682, 83] on div "Filter events Day Week Month Year Agenda Add availability Showrounds" at bounding box center [579, 94] width 845 height 38
click at [679, 97] on div "Agenda" at bounding box center [675, 94] width 42 height 11
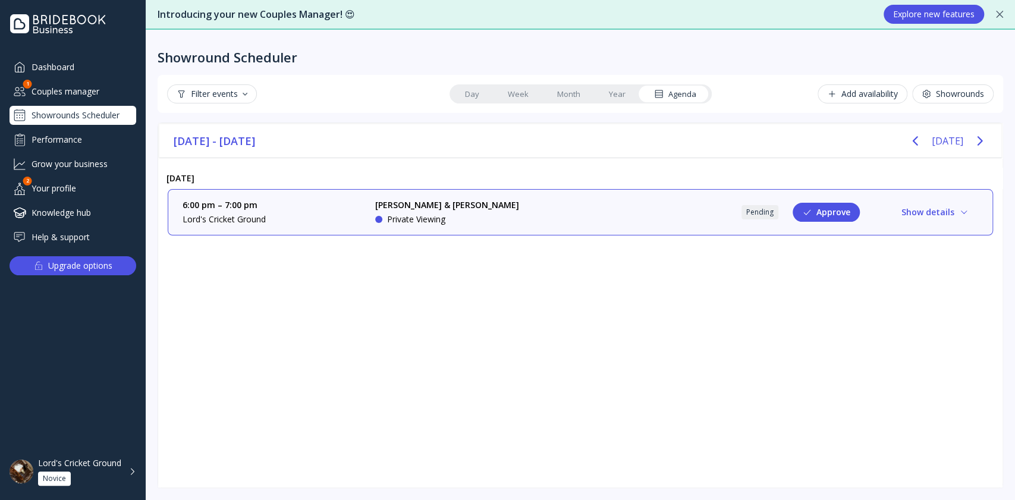
click at [914, 205] on button "Show details" at bounding box center [934, 212] width 86 height 19
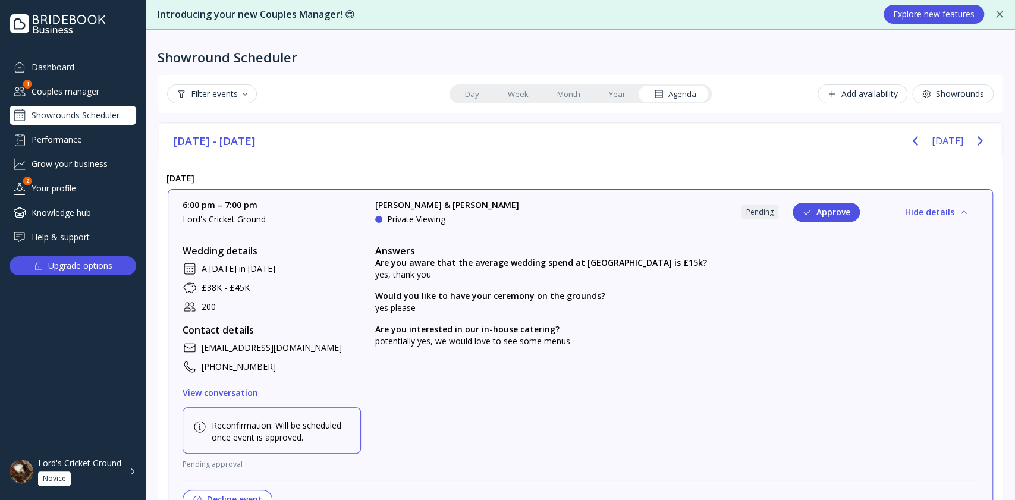
click at [805, 213] on button "Approve" at bounding box center [825, 212] width 67 height 19
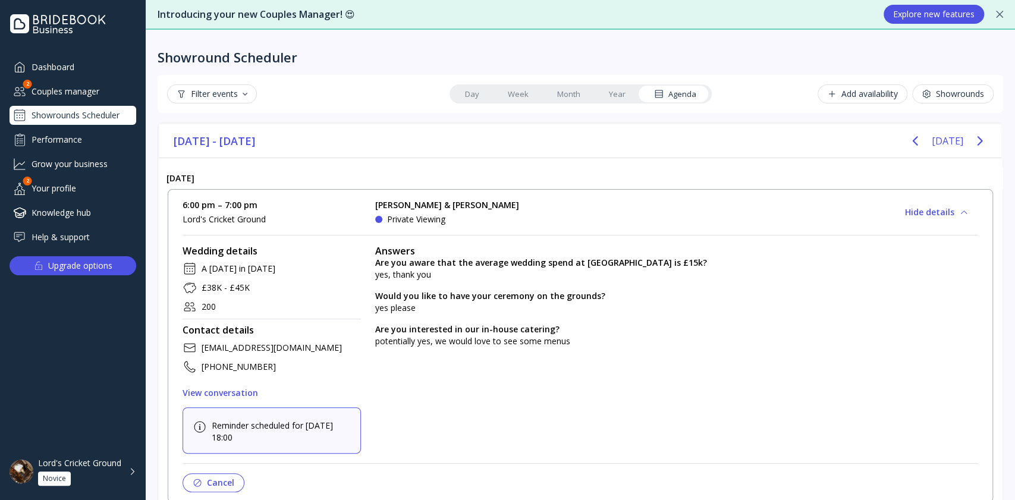
click at [67, 78] on div "Dashboard Couples manager 2 Showrounds Scheduler Performance Grow your business…" at bounding box center [73, 152] width 127 height 190
click at [68, 86] on div "Couples manager" at bounding box center [73, 91] width 127 height 20
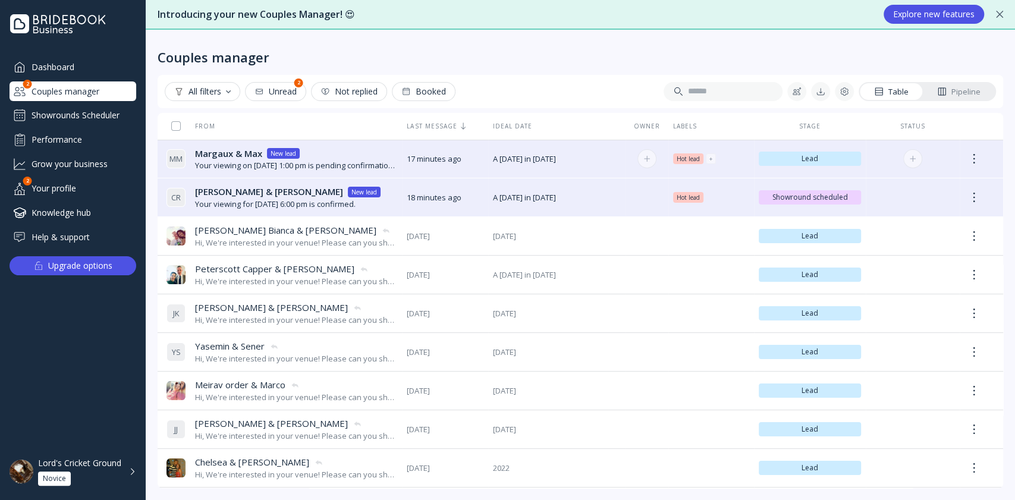
click at [615, 156] on span "A Saturday in November 2026" at bounding box center [557, 158] width 128 height 11
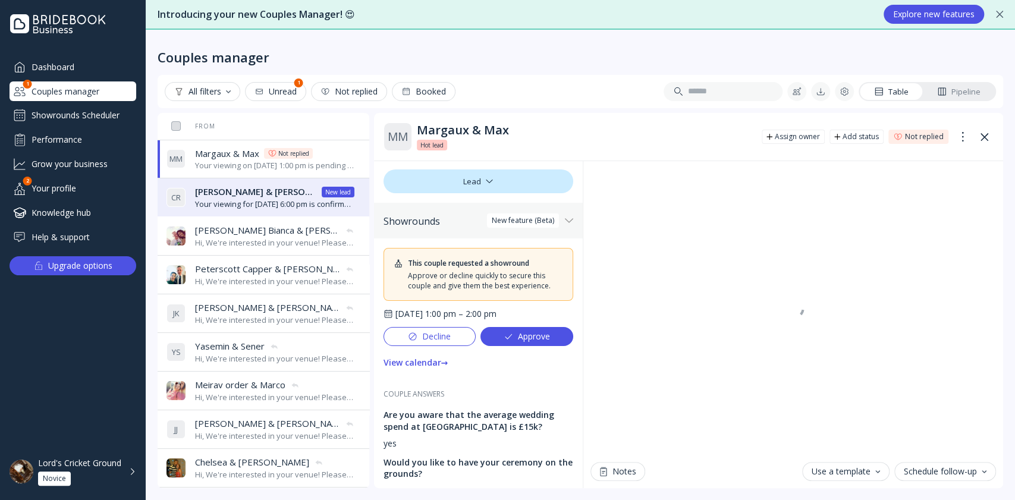
scroll to position [1, 0]
click at [96, 468] on div "Lord's Cricket Ground" at bounding box center [79, 463] width 83 height 11
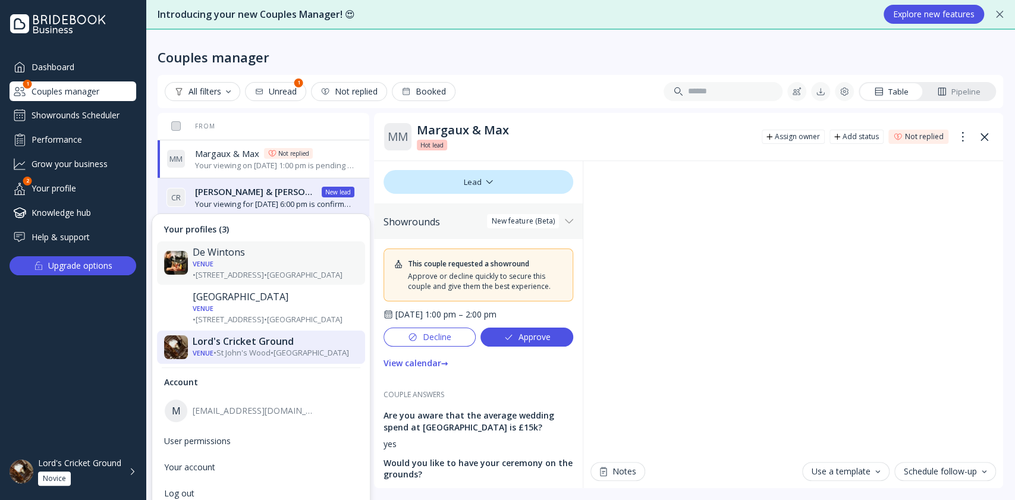
click at [257, 267] on div "Venue • 117-119 Denmark Road • London" at bounding box center [275, 269] width 165 height 22
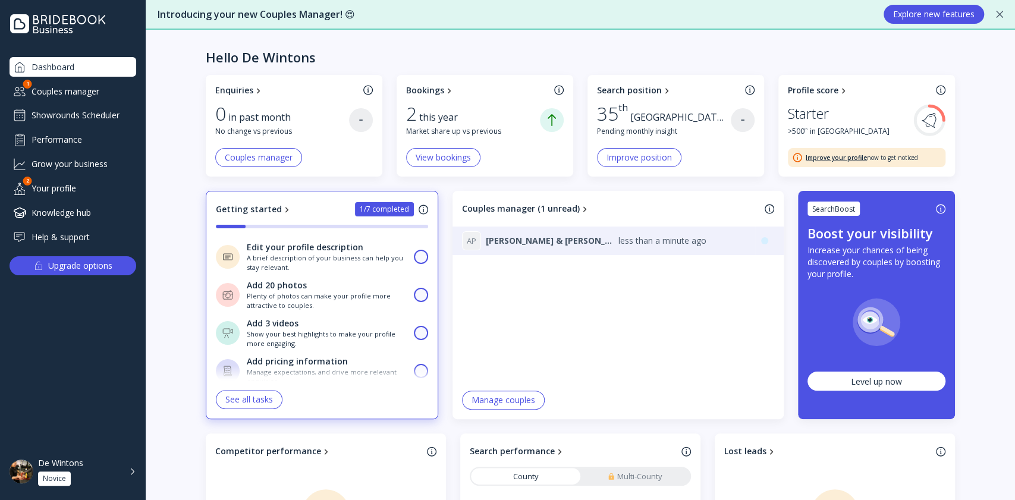
click at [552, 243] on div "A P Annie & Philip" at bounding box center [540, 240] width 156 height 19
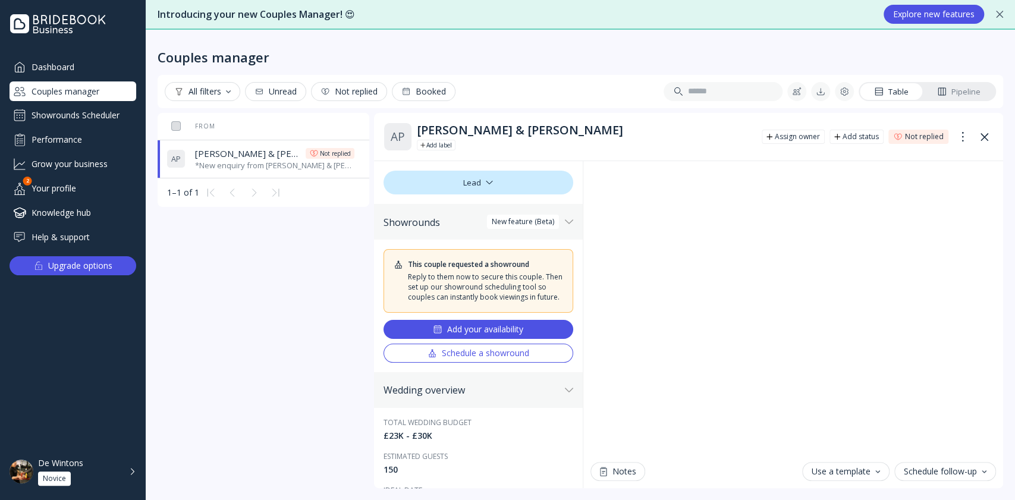
click at [1014, 286] on div "Couples manager All filters Unread Not replied Booked Table Pipeline From Last …" at bounding box center [580, 265] width 869 height 470
click at [486, 333] on div "Add your availability" at bounding box center [478, 330] width 90 height 10
click at [86, 108] on div "Showrounds Scheduler" at bounding box center [73, 115] width 127 height 19
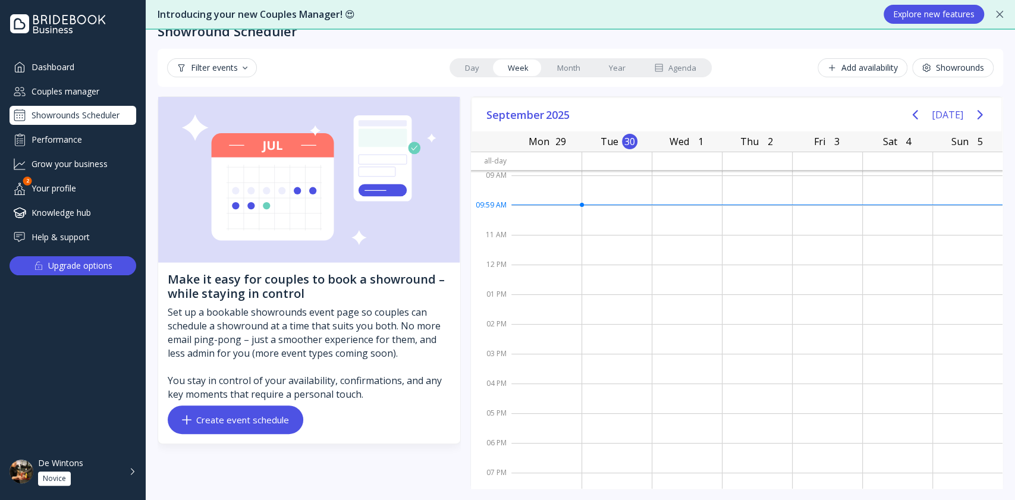
scroll to position [27, 0]
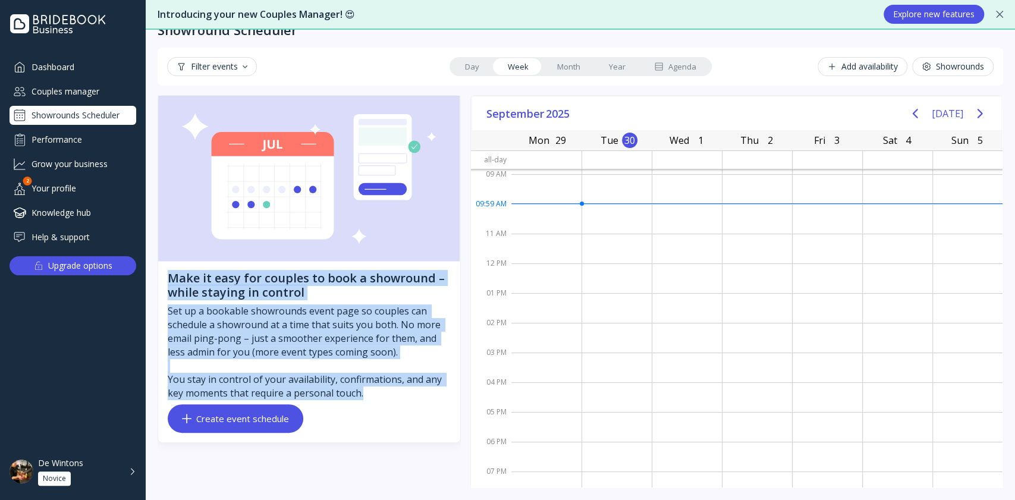
drag, startPoint x: 169, startPoint y: 280, endPoint x: 423, endPoint y: 417, distance: 288.8
click at [423, 417] on div "Make it easy for couples to book a showround – while staying in control Set up …" at bounding box center [309, 352] width 302 height 181
copy div "Make it easy for couples to book a showround – while staying in control Set up …"
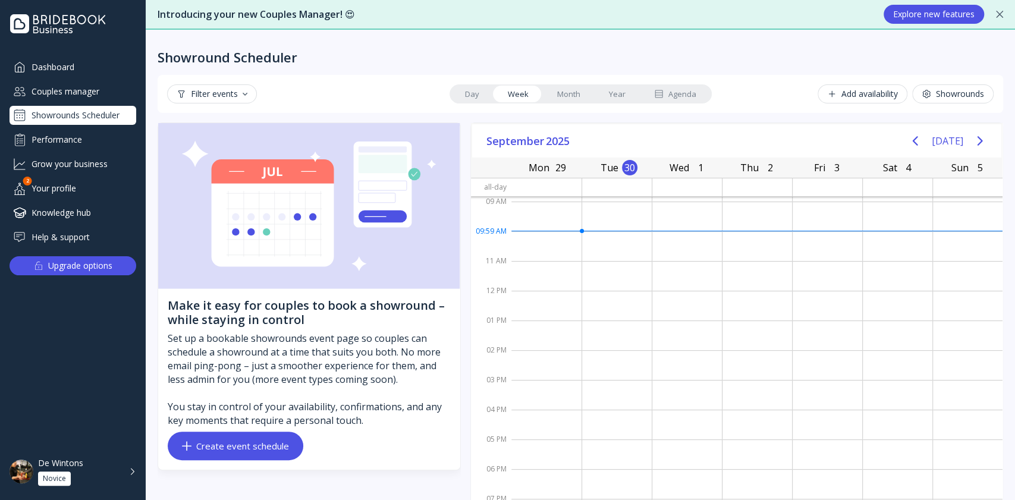
click at [837, 34] on div "Showround Scheduler" at bounding box center [579, 48] width 845 height 36
click at [826, 56] on div "Showround Scheduler" at bounding box center [579, 48] width 845 height 36
click at [74, 89] on div "Couples manager" at bounding box center [73, 91] width 127 height 20
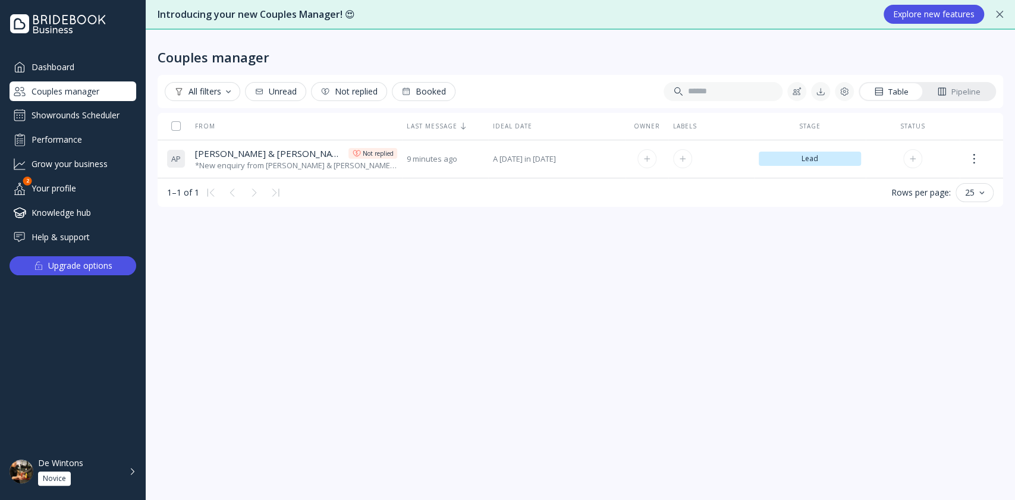
click at [347, 163] on div "*New enquiry from [PERSON_NAME] & [PERSON_NAME]:* Hi there! We were hoping to u…" at bounding box center [296, 165] width 202 height 11
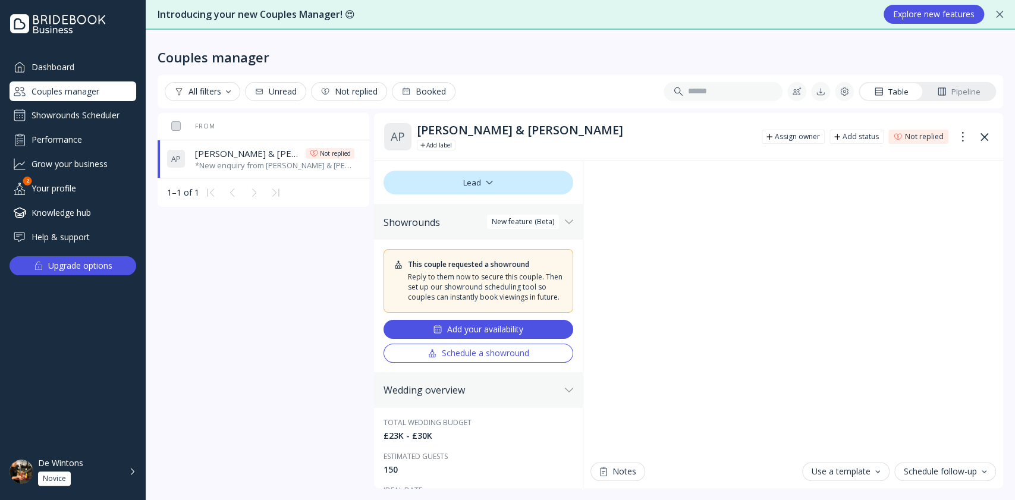
click at [107, 111] on div "Showrounds Scheduler" at bounding box center [73, 115] width 127 height 19
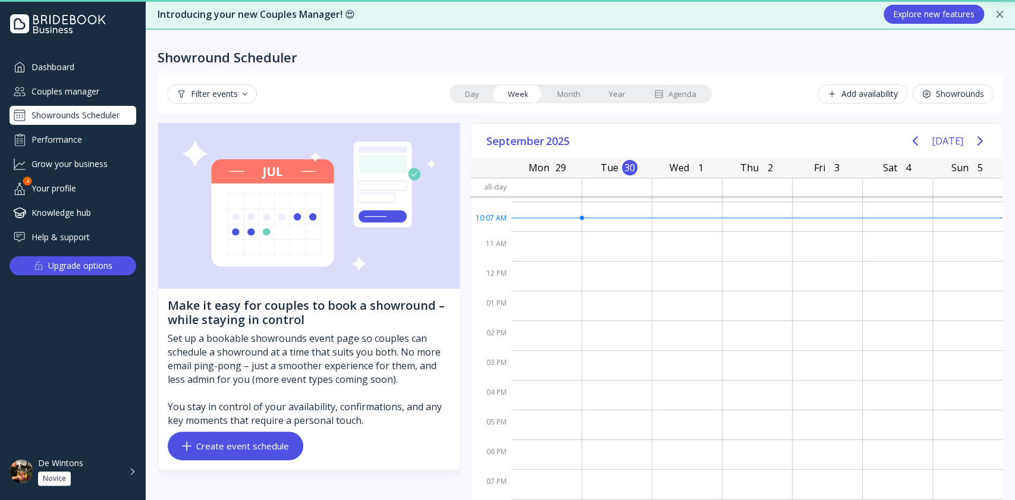
scroll to position [46, 0]
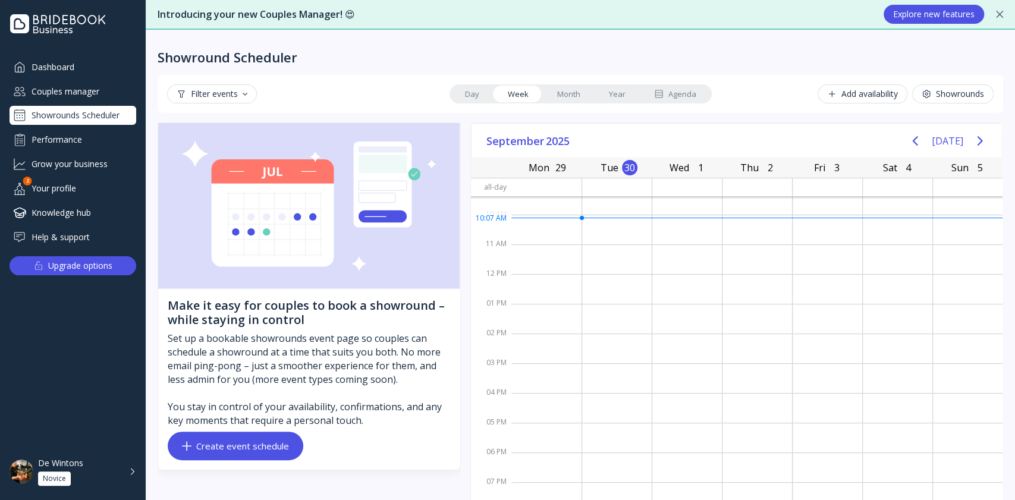
click at [86, 479] on div "De Wintons Novice" at bounding box center [80, 472] width 84 height 28
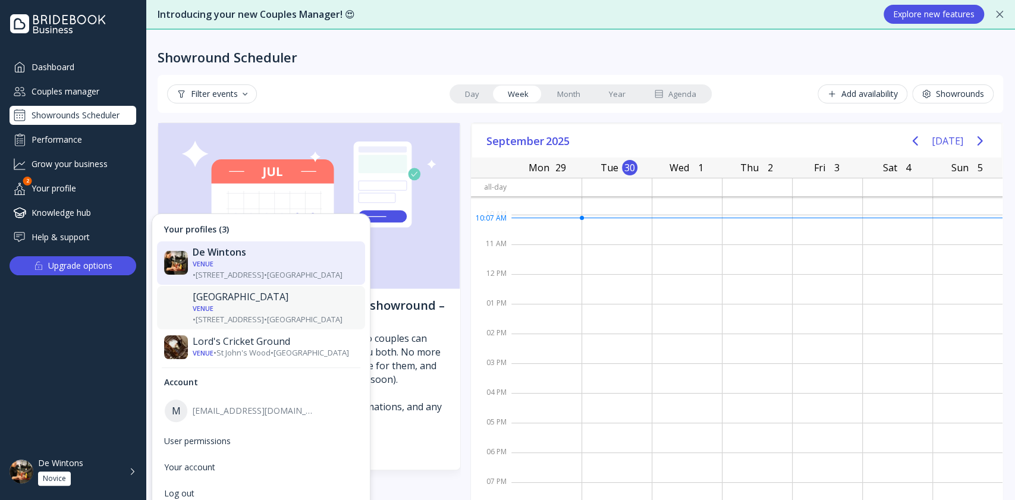
click at [263, 303] on div "Venue • [STREET_ADDRESS] • [GEOGRAPHIC_DATA]" at bounding box center [275, 314] width 165 height 22
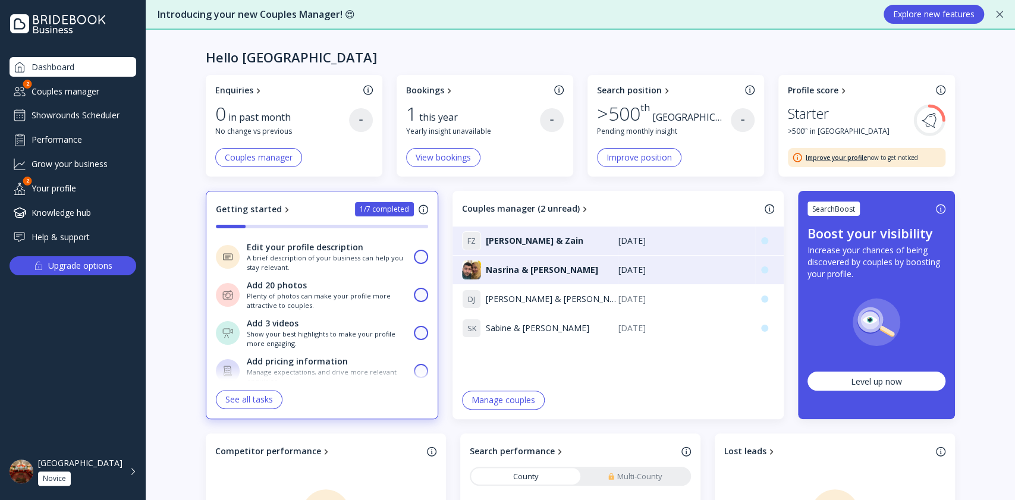
click at [4, 376] on div "Dashboard Couples manager 2 Showrounds Scheduler Performance Grow your business…" at bounding box center [73, 242] width 146 height 371
click at [83, 461] on div "[GEOGRAPHIC_DATA]" at bounding box center [80, 463] width 84 height 11
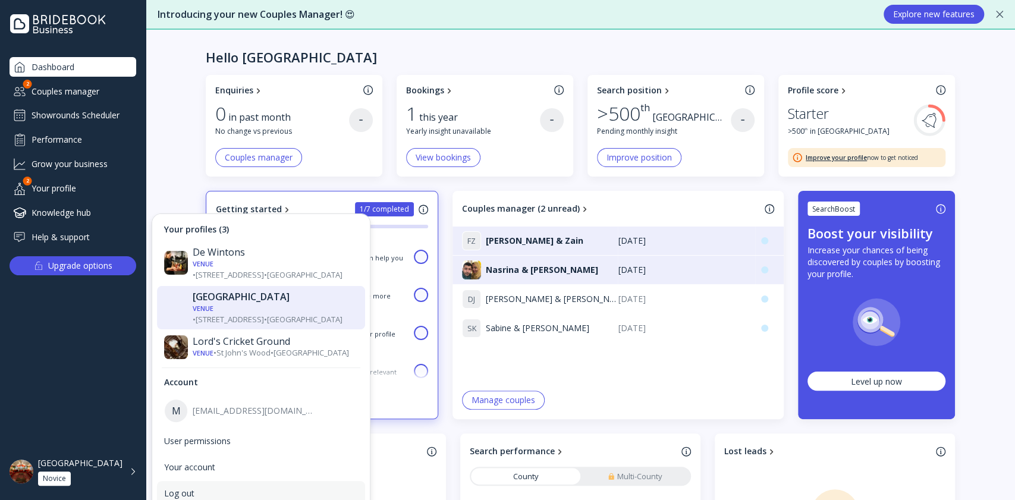
click at [227, 488] on div "Log out" at bounding box center [261, 493] width 194 height 11
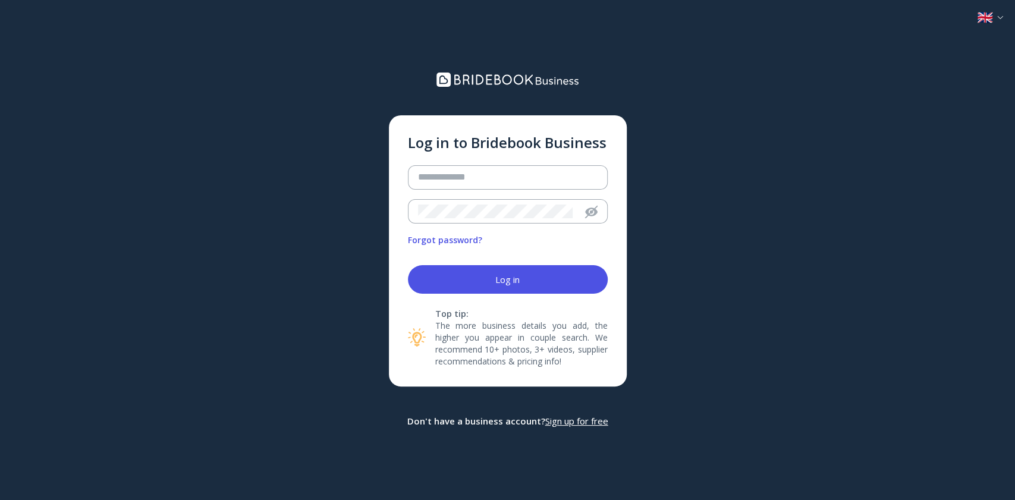
click at [879, 168] on div "Log in to Bridebook Business Forgot password? Log in Top tip: The more business…" at bounding box center [507, 250] width 1015 height 500
click at [478, 182] on input "email" at bounding box center [507, 178] width 179 height 14
paste input "**********"
drag, startPoint x: 562, startPoint y: 179, endPoint x: 877, endPoint y: 249, distance: 322.6
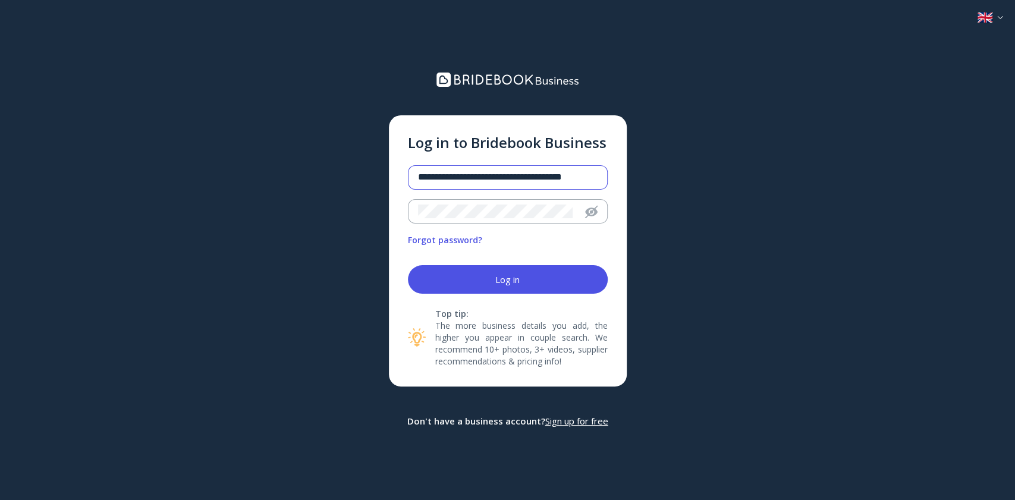
click at [877, 249] on div "**********" at bounding box center [507, 250] width 1015 height 500
type input "**********"
click at [442, 198] on form "**********" at bounding box center [508, 250] width 200 height 233
click at [446, 201] on div at bounding box center [490, 211] width 165 height 23
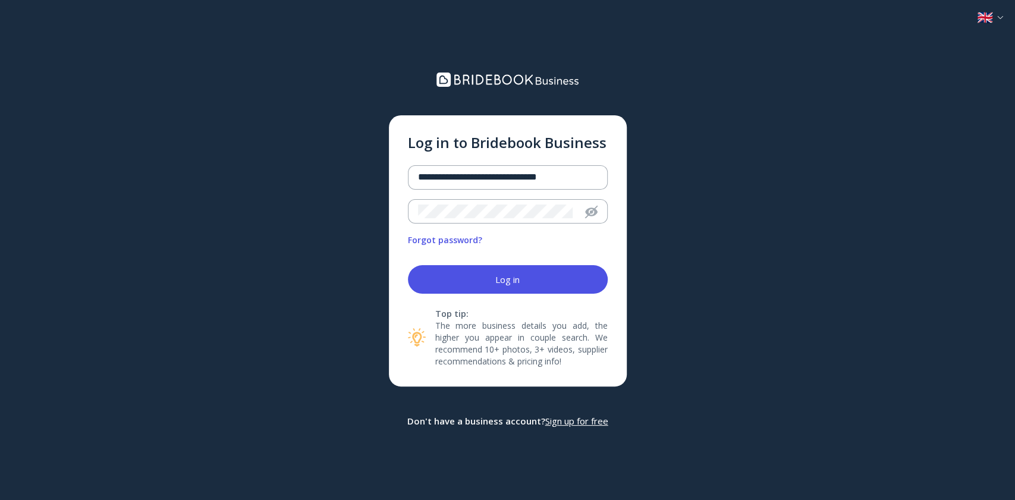
click at [496, 272] on button "Log in" at bounding box center [508, 279] width 200 height 29
